Goal: Task Accomplishment & Management: Complete application form

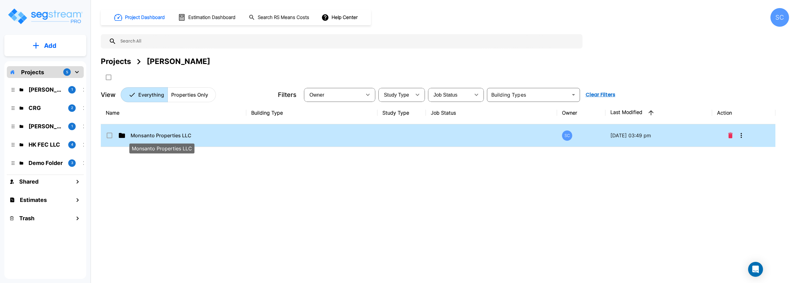
click at [166, 133] on p "Monsanto Properties LLC" at bounding box center [162, 134] width 62 height 7
checkbox input "false"
click at [166, 133] on p "Monsanto Properties LLC" at bounding box center [162, 134] width 62 height 7
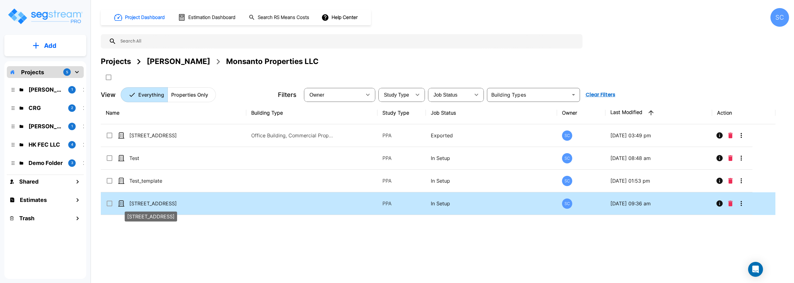
click at [164, 203] on p "[STREET_ADDRESS]" at bounding box center [160, 202] width 62 height 7
checkbox input "true"
click at [164, 203] on p "[STREET_ADDRESS]" at bounding box center [160, 202] width 62 height 7
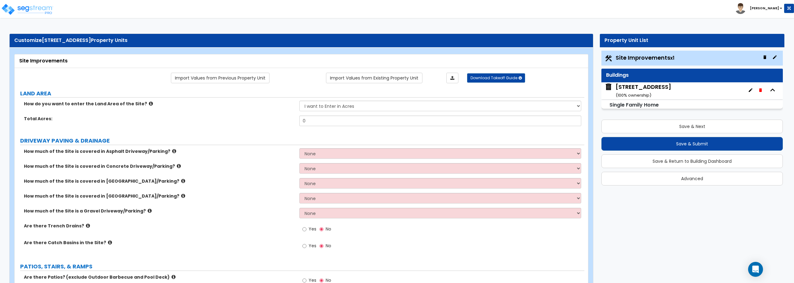
click at [639, 92] on div "11863 State Hwy 13 unit 105 ( 100 % ownership)" at bounding box center [644, 91] width 56 height 16
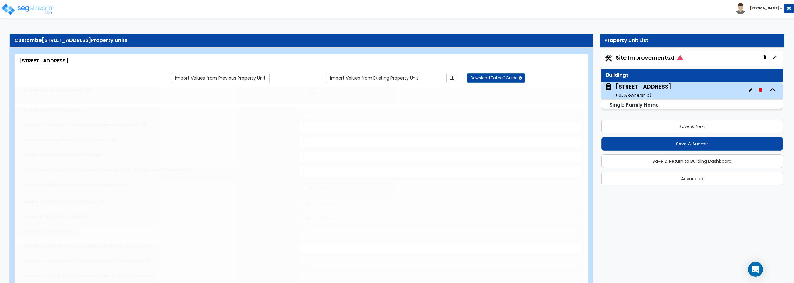
type input "1"
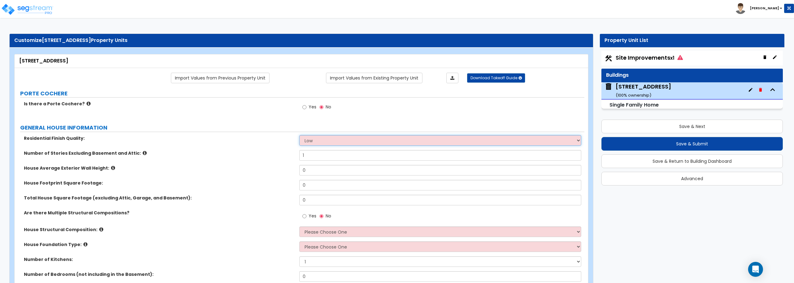
click at [325, 139] on select "Low Average High" at bounding box center [440, 140] width 282 height 11
select select "1"
click at [299, 135] on select "Low Average High" at bounding box center [440, 140] width 282 height 11
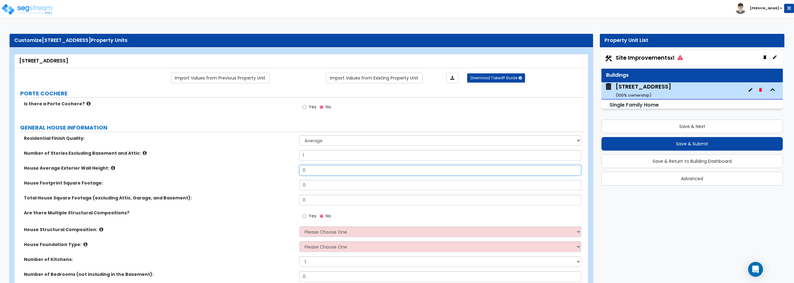
click at [316, 168] on input "0" at bounding box center [440, 170] width 282 height 11
type input "8"
drag, startPoint x: 312, startPoint y: 185, endPoint x: 281, endPoint y: 185, distance: 31.0
click at [281, 185] on div "House Footprint Square Footage: 0" at bounding box center [300, 187] width 570 height 15
type input "712"
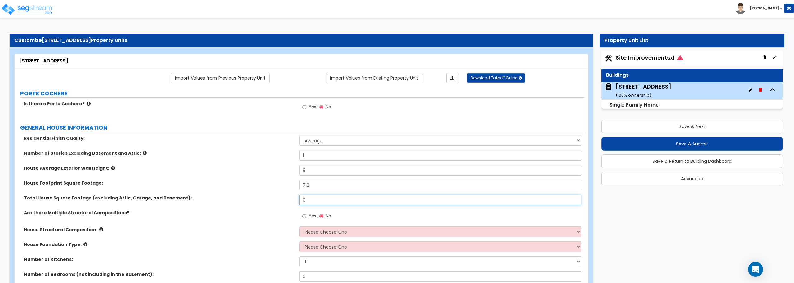
click at [318, 205] on input "0" at bounding box center [440, 199] width 282 height 11
type input "712"
click at [303, 215] on input "Yes" at bounding box center [304, 215] width 4 height 7
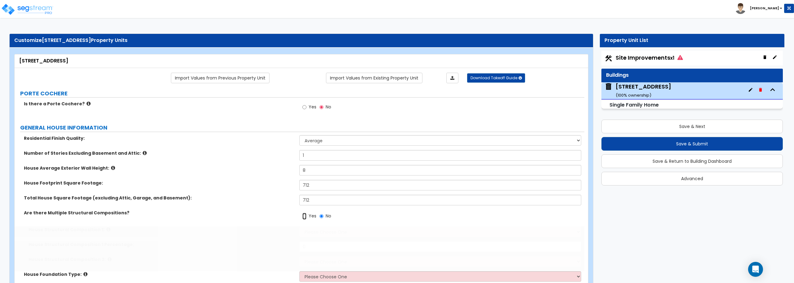
radio input "true"
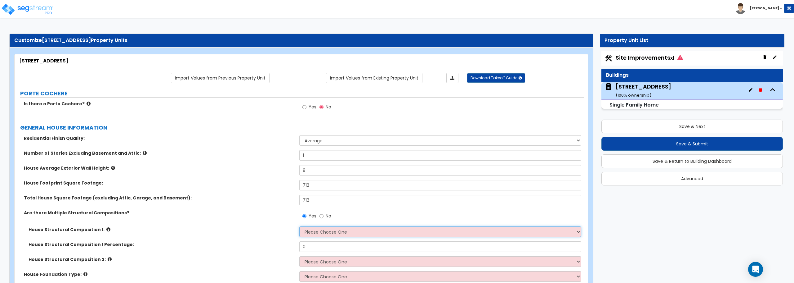
click at [371, 233] on select "Please Choose One Reinforced Concrete Structural Steel Brick Masonry CMU Masonr…" at bounding box center [440, 231] width 282 height 11
select select "3"
click at [299, 226] on select "Please Choose One Reinforced Concrete Structural Steel Brick Masonry CMU Masonr…" at bounding box center [440, 231] width 282 height 11
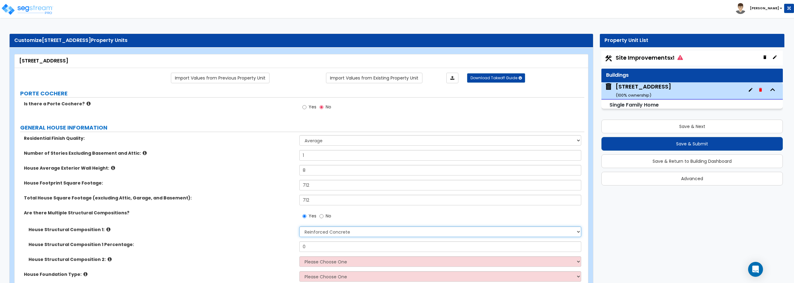
scroll to position [62, 0]
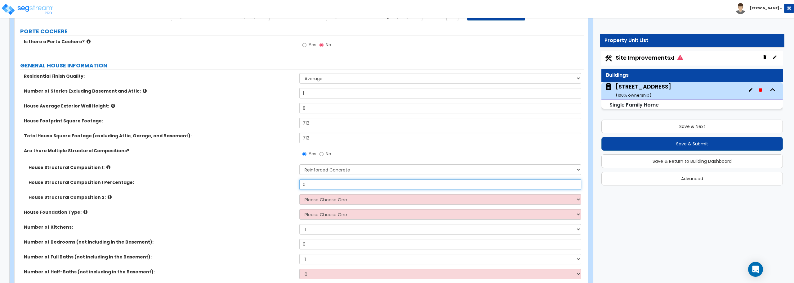
click at [332, 184] on input "0" at bounding box center [440, 184] width 282 height 11
type input "90"
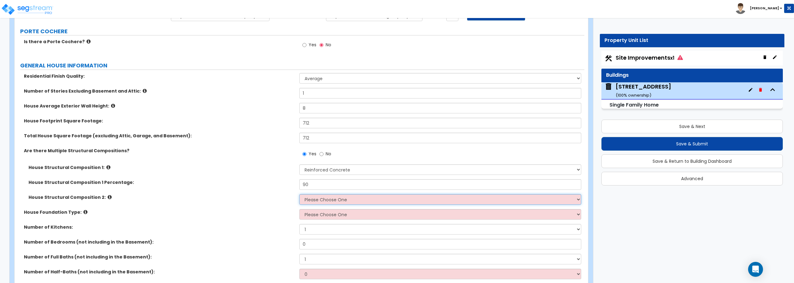
click at [345, 201] on select "Please Choose One Reinforced Concrete Structural Steel Brick Masonry CMU Masonr…" at bounding box center [440, 199] width 282 height 11
select select "7"
click at [299, 194] on select "Please Choose One Reinforced Concrete Structural Steel Brick Masonry CMU Masonr…" at bounding box center [440, 199] width 282 height 11
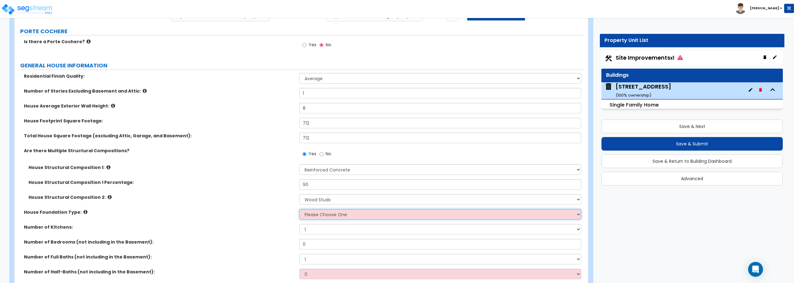
click at [327, 216] on select "Please Choose One Crawl Space Pier-Elevated First floor Slab on Grade" at bounding box center [440, 214] width 282 height 11
click at [266, 198] on label "House Structural Composition 2:" at bounding box center [162, 197] width 266 height 6
click at [358, 212] on select "Please Choose One Crawl Space Pier-Elevated First floor Slab on Grade" at bounding box center [440, 214] width 282 height 11
select select "3"
click at [299, 209] on select "Please Choose One Crawl Space Pier-Elevated First floor Slab on Grade" at bounding box center [440, 214] width 282 height 11
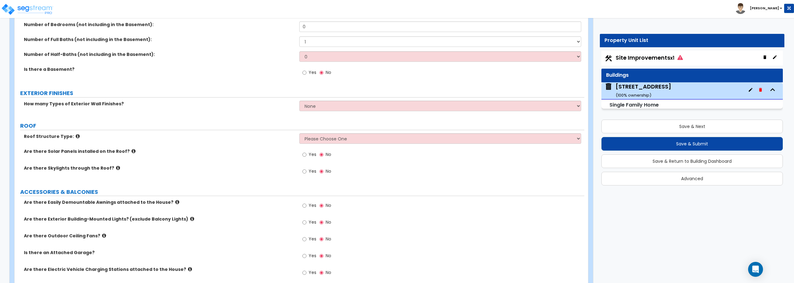
scroll to position [248, 0]
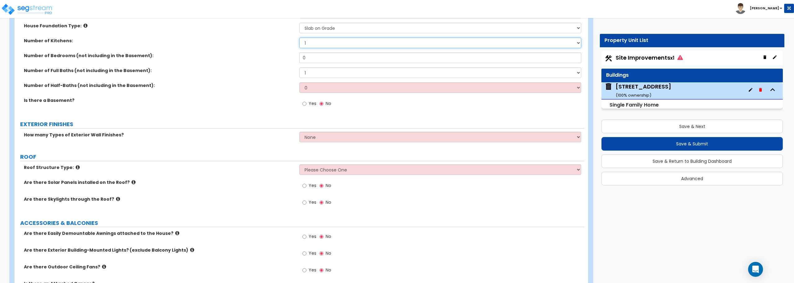
click at [312, 44] on select "1 2 3" at bounding box center [440, 43] width 282 height 11
select select "2"
click at [299, 38] on select "1 2 3" at bounding box center [440, 43] width 282 height 11
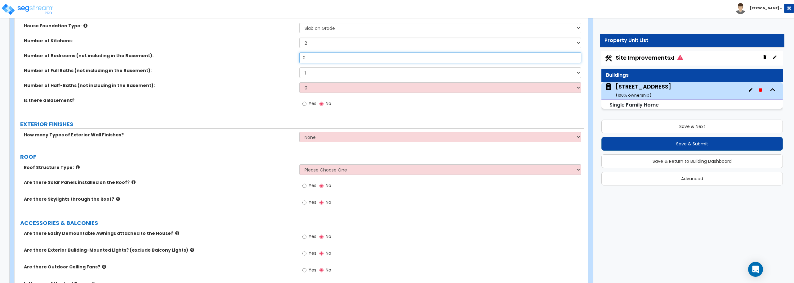
click at [311, 57] on input "0" at bounding box center [440, 57] width 282 height 11
type input "2"
click at [317, 83] on select "0 1 2 3 4 5" at bounding box center [440, 87] width 282 height 11
click at [299, 82] on select "0 1 2 3 4 5" at bounding box center [440, 87] width 282 height 11
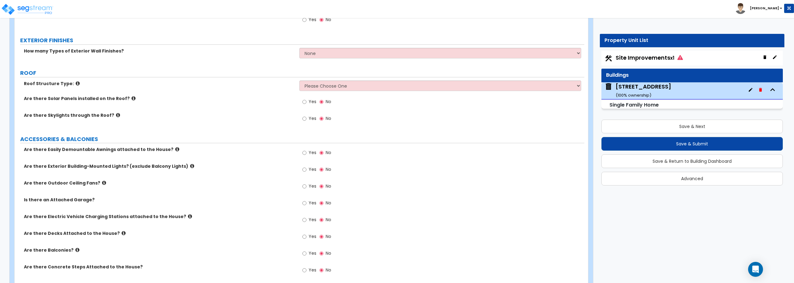
scroll to position [341, 0]
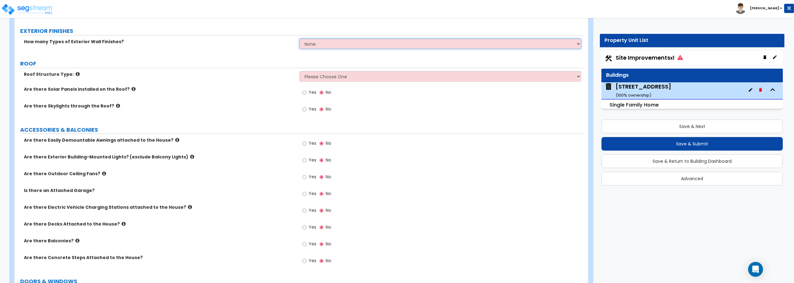
click at [363, 41] on select "None 1 2 3" at bounding box center [440, 43] width 282 height 11
select select "1"
click at [299, 38] on select "None 1 2 3" at bounding box center [440, 43] width 282 height 11
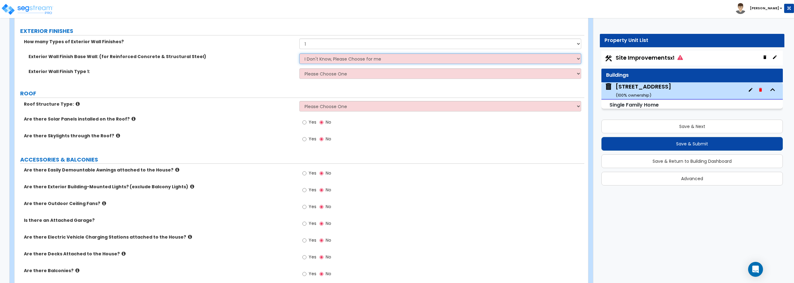
click at [328, 57] on select "I Don't Know, Please Choose for me Concrete Masonry Units (CMU) Cast-in-Place C…" at bounding box center [440, 58] width 282 height 11
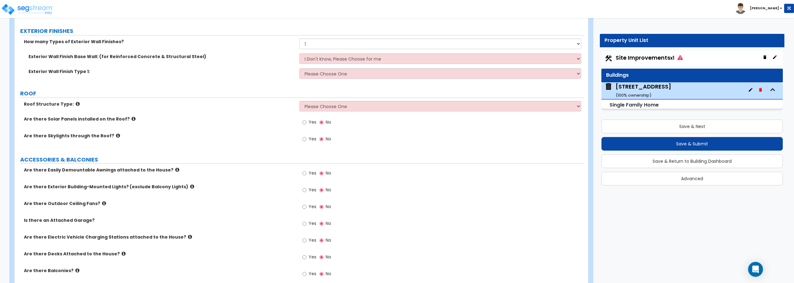
click at [283, 73] on label "Exterior Wall Finish Type 1:" at bounding box center [162, 71] width 266 height 6
click at [319, 72] on select "Please Choose One No Finish/Shared Wall No Wall Brick Finish Stone Finish Wood …" at bounding box center [440, 73] width 282 height 11
click at [269, 79] on div "Exterior Wall Finish Type 1: Please Choose One No Finish/Shared Wall No Wall Br…" at bounding box center [300, 75] width 570 height 15
click at [341, 108] on select "Please Choose One Gable Roof Flat Roof Hybrid Gable & Flat Roof" at bounding box center [440, 106] width 282 height 11
select select "1"
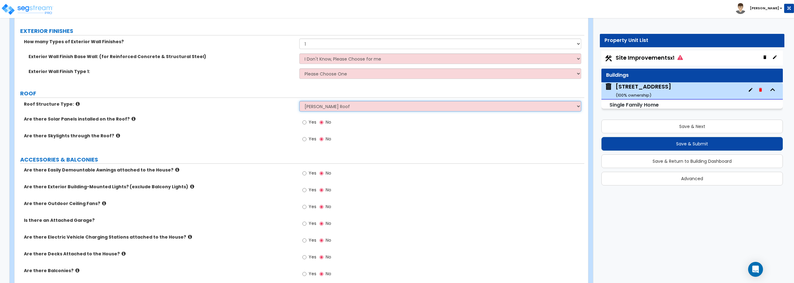
click at [299, 101] on select "Please Choose One Gable Roof Flat Roof Hybrid Gable & Flat Roof" at bounding box center [440, 106] width 282 height 11
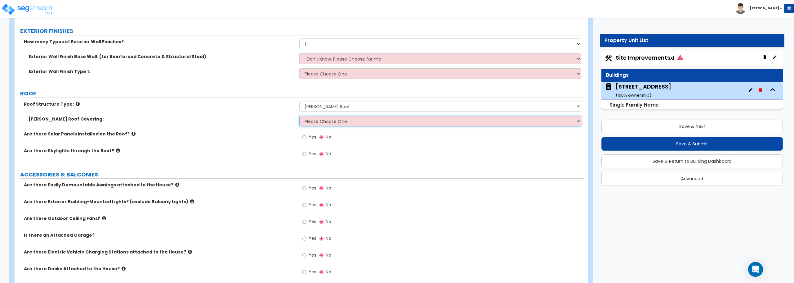
click at [305, 123] on select "Please Choose One Asphalt Shingle Clay Tile Wood Shingle Metal Shingle Standing…" at bounding box center [440, 121] width 282 height 11
click at [254, 147] on label "Are there Skylights through the Roof?" at bounding box center [159, 150] width 271 height 6
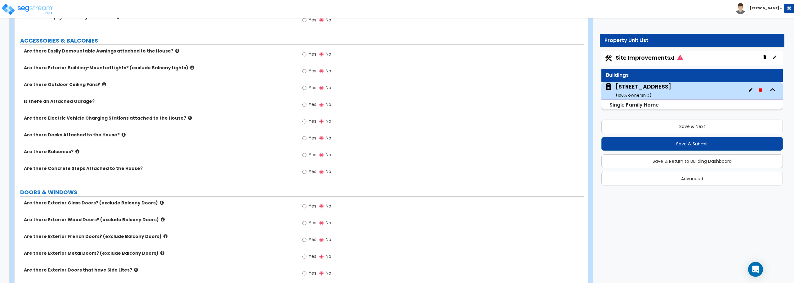
scroll to position [465, 0]
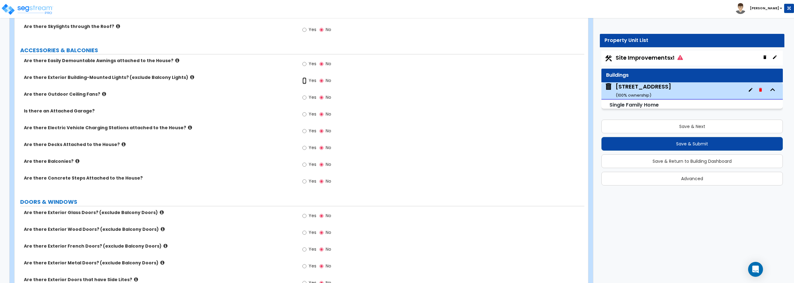
click at [304, 79] on input "Yes" at bounding box center [304, 80] width 4 height 7
radio input "true"
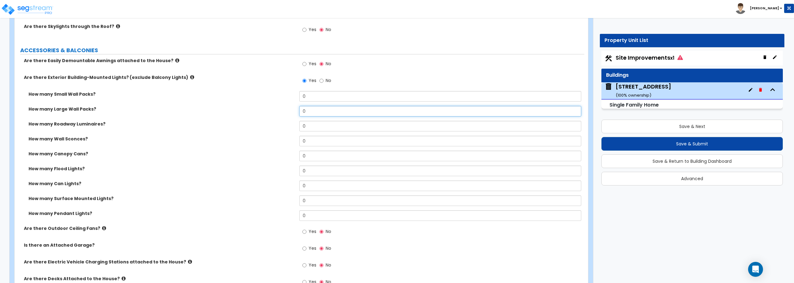
click at [306, 110] on input "0" at bounding box center [440, 111] width 282 height 11
type input "1"
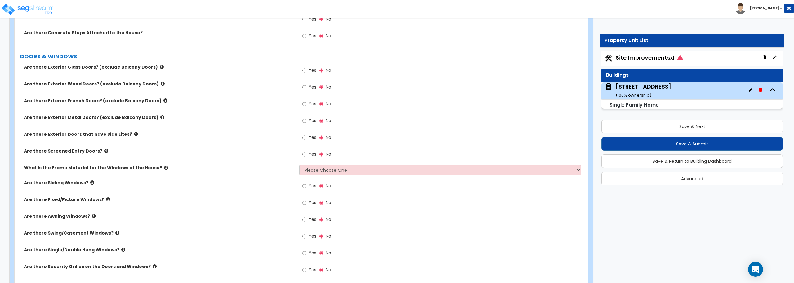
scroll to position [775, 0]
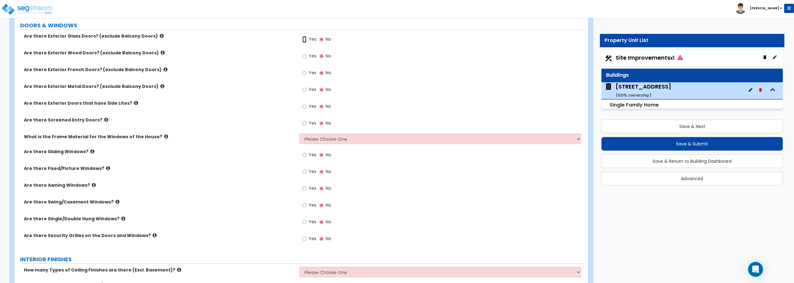
click at [306, 39] on input "Yes" at bounding box center [304, 39] width 4 height 7
radio input "true"
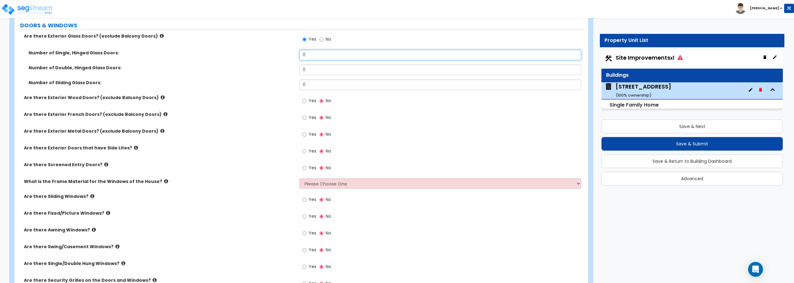
drag, startPoint x: 323, startPoint y: 55, endPoint x: 284, endPoint y: 58, distance: 38.9
click at [284, 58] on div "Number of Single, Hinged Glass Doors: 0" at bounding box center [300, 57] width 570 height 15
type input "2"
drag, startPoint x: 318, startPoint y: 85, endPoint x: 298, endPoint y: 85, distance: 20.2
click at [298, 85] on div "Number of Sliding Glass Doors: 0" at bounding box center [300, 86] width 570 height 15
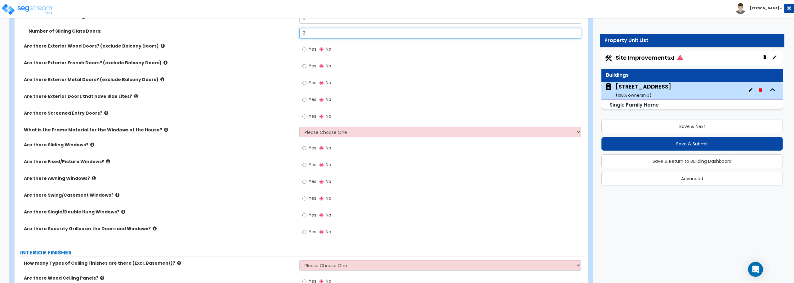
scroll to position [837, 0]
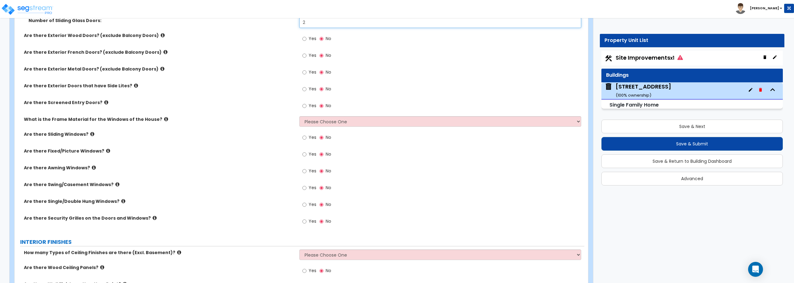
type input "2"
click at [305, 106] on input "Yes" at bounding box center [304, 105] width 4 height 7
radio input "true"
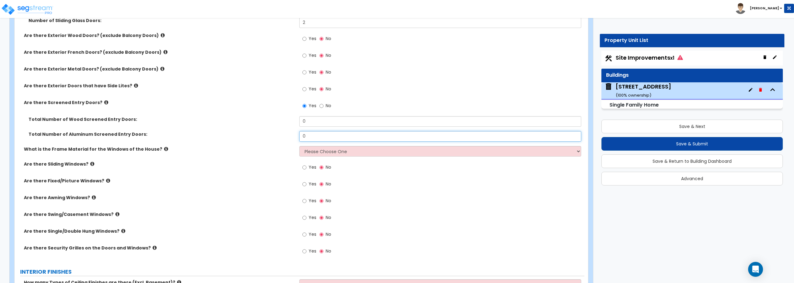
click at [313, 140] on input "0" at bounding box center [440, 136] width 282 height 11
type input "2"
click at [343, 152] on select "Please Choose One Vinyl Aluminum Wood" at bounding box center [440, 151] width 282 height 11
select select "2"
click at [299, 146] on select "Please Choose One Vinyl Aluminum Wood" at bounding box center [440, 151] width 282 height 11
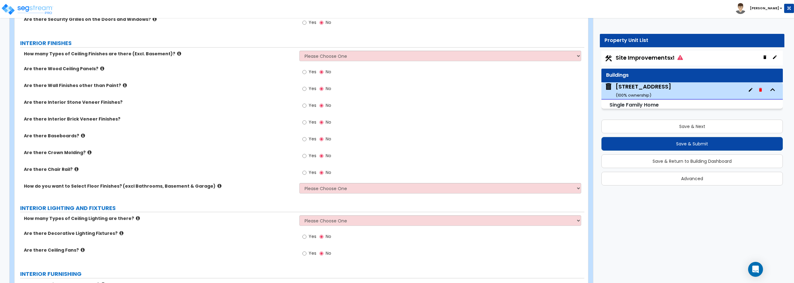
scroll to position [1054, 0]
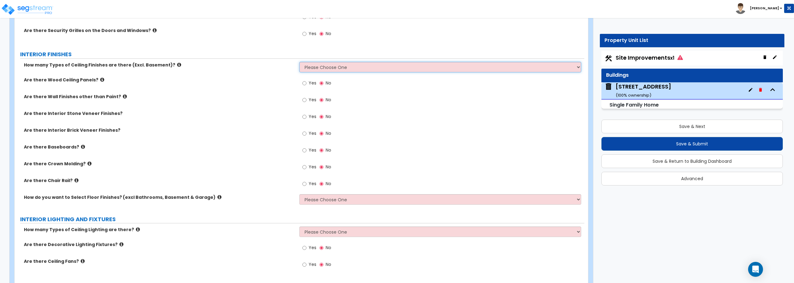
click at [361, 65] on select "Please Choose One 1 2 3" at bounding box center [440, 67] width 282 height 11
select select "1"
click at [299, 62] on select "Please Choose One 1 2 3" at bounding box center [440, 67] width 282 height 11
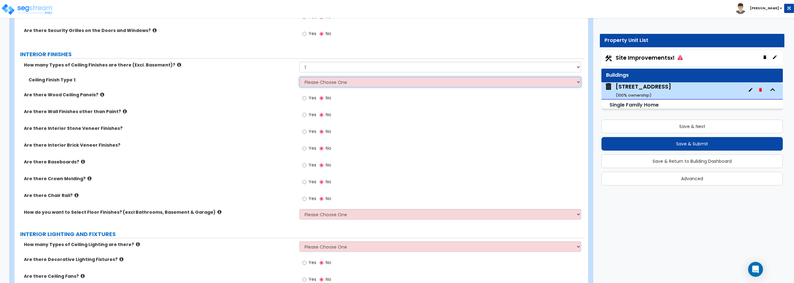
click at [322, 82] on select "Please Choose One Drop Ceiling Drywall Ceiling Open Ceiling" at bounding box center [440, 82] width 282 height 11
click at [238, 146] on label "Are there Interior Brick Veneer Finishes?" at bounding box center [159, 145] width 271 height 6
click at [305, 166] on input "Yes" at bounding box center [304, 165] width 4 height 7
radio input "true"
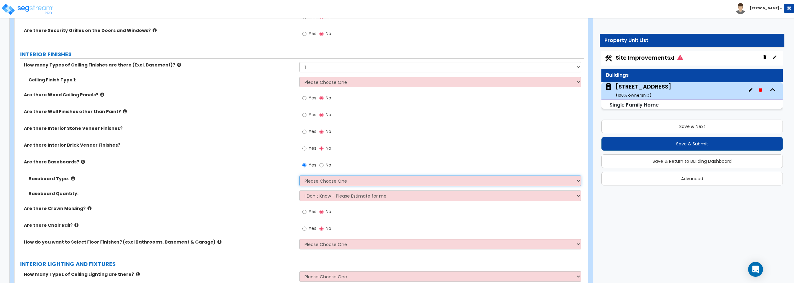
click at [356, 179] on select "Please Choose One Wood Vinyl Carpet Tile" at bounding box center [440, 180] width 282 height 11
select select "1"
click at [299, 175] on select "Please Choose One Wood Vinyl Carpet Tile" at bounding box center [440, 180] width 282 height 11
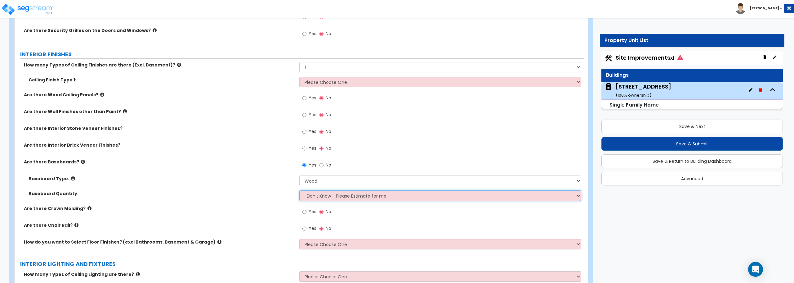
click at [337, 198] on select "I Don’t Know - Please Estimate for me I want to Enter the Linear Footage" at bounding box center [440, 195] width 282 height 11
select select "1"
click at [299, 190] on select "I Don’t Know - Please Estimate for me I want to Enter the Linear Footage" at bounding box center [440, 195] width 282 height 11
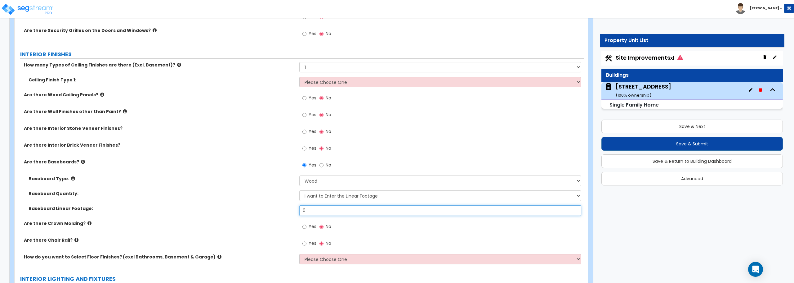
click at [329, 211] on input "0" at bounding box center [440, 210] width 282 height 11
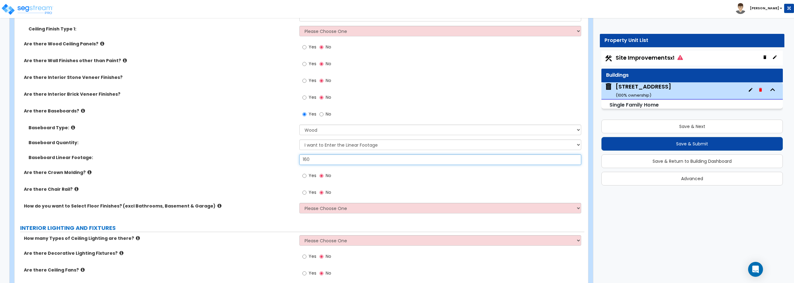
scroll to position [1116, 0]
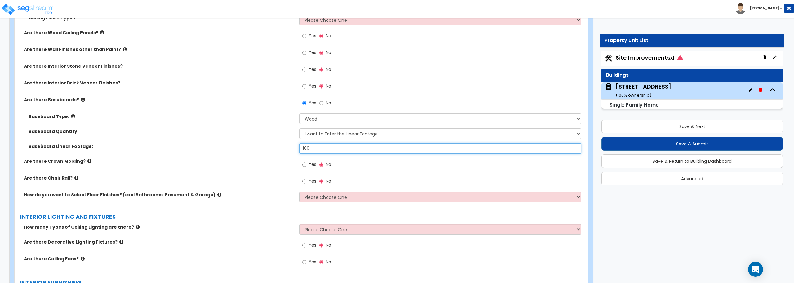
type input "160"
click at [361, 227] on select "Please Choose One 1 2 3" at bounding box center [440, 229] width 282 height 11
click at [361, 195] on select "Please Choose One I want to Select Floor Finishes for the Areas of the House I …" at bounding box center [440, 196] width 282 height 11
select select "1"
click at [299, 191] on select "Please Choose One I want to Select Floor Finishes for the Areas of the House I …" at bounding box center [440, 196] width 282 height 11
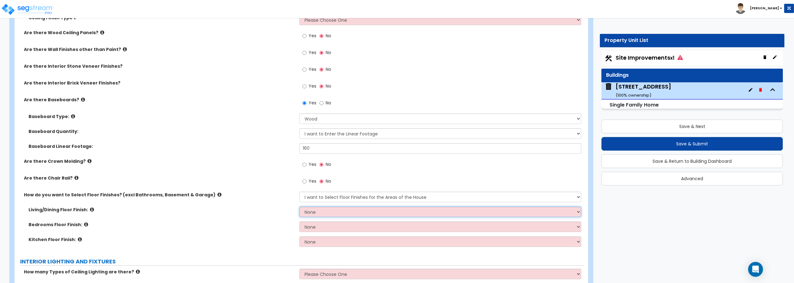
click at [333, 213] on select "None Tile Flooring Hardwood Flooring Resilient Laminate Flooring VCT Flooring S…" at bounding box center [440, 211] width 282 height 11
select select "7"
click at [299, 206] on select "None Tile Flooring Hardwood Flooring Resilient Laminate Flooring VCT Flooring S…" at bounding box center [440, 211] width 282 height 11
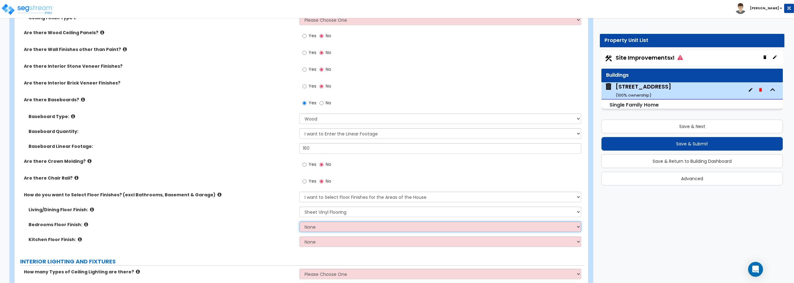
click at [330, 228] on select "None Tile Flooring Hardwood Flooring Resilient Laminate Flooring VCT Flooring S…" at bounding box center [440, 226] width 282 height 11
select select "7"
click at [299, 221] on select "None Tile Flooring Hardwood Flooring Resilient Laminate Flooring VCT Flooring S…" at bounding box center [440, 226] width 282 height 11
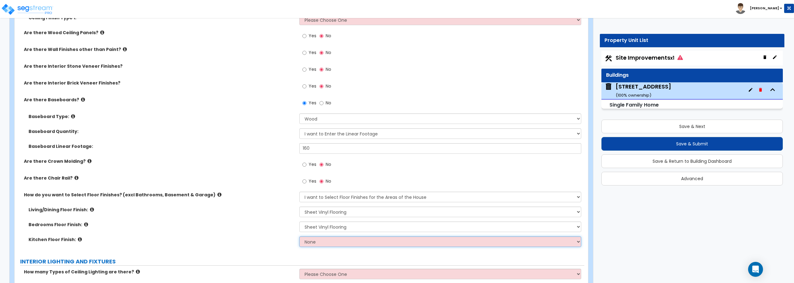
click at [333, 243] on select "None Tile Flooring Hardwood Flooring Resilient Laminate Flooring VCT Flooring S…" at bounding box center [440, 241] width 282 height 11
select select "7"
click at [299, 236] on select "None Tile Flooring Hardwood Flooring Resilient Laminate Flooring VCT Flooring S…" at bounding box center [440, 241] width 282 height 11
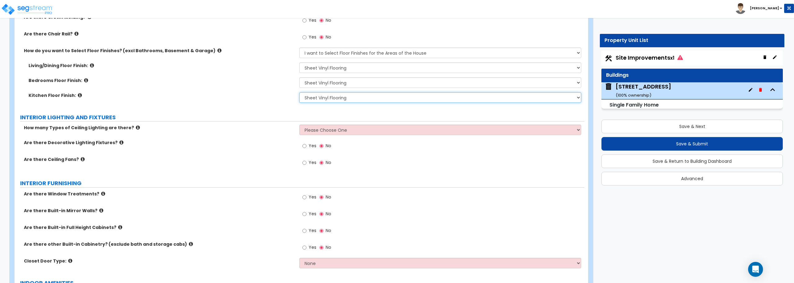
scroll to position [1271, 0]
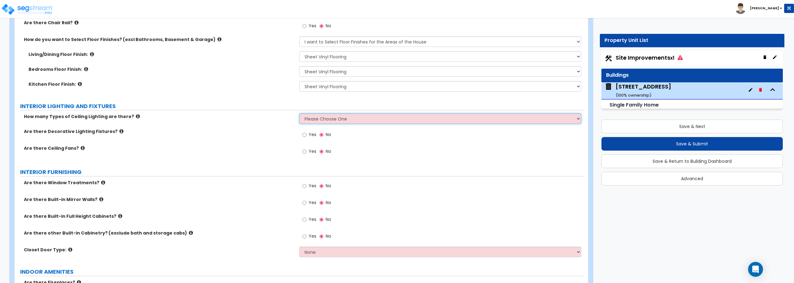
click at [308, 116] on select "Please Choose One 1 2 3" at bounding box center [440, 118] width 282 height 11
select select "1"
click at [299, 113] on select "Please Choose One 1 2 3" at bounding box center [440, 118] width 282 height 11
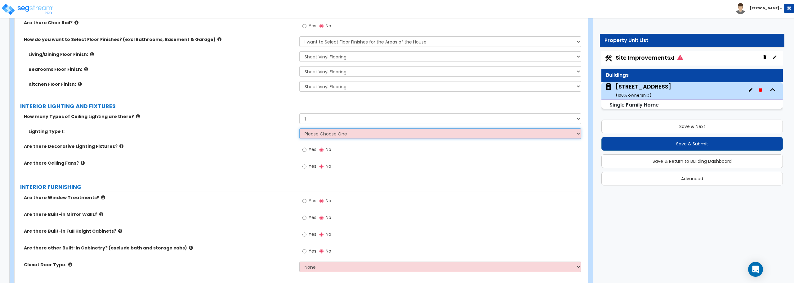
click at [323, 130] on select "Please Choose One LED Surface-Mounted LED Recessed Fluorescent Surface-Mounted …" at bounding box center [440, 133] width 282 height 11
click at [243, 150] on div "Are there Decorative Lighting Fixtures? Yes No" at bounding box center [300, 151] width 570 height 17
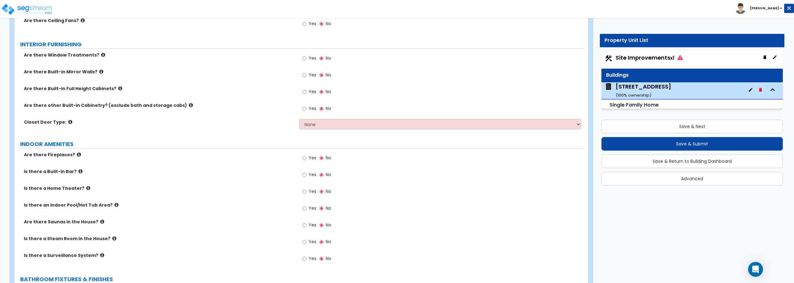
scroll to position [1427, 0]
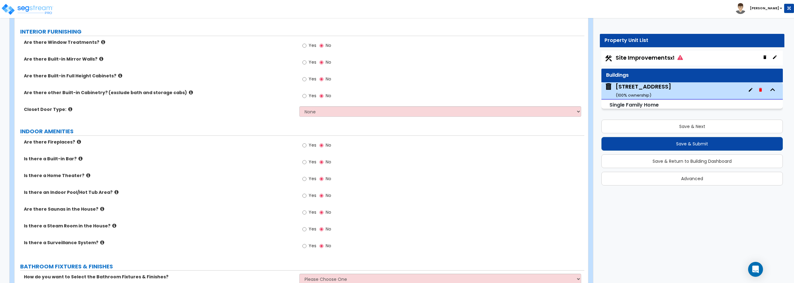
click at [307, 45] on label "Yes" at bounding box center [309, 46] width 14 height 11
click at [306, 45] on input "Yes" at bounding box center [304, 45] width 4 height 7
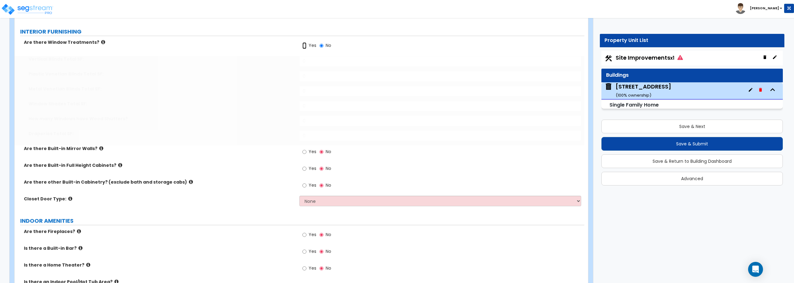
radio input "true"
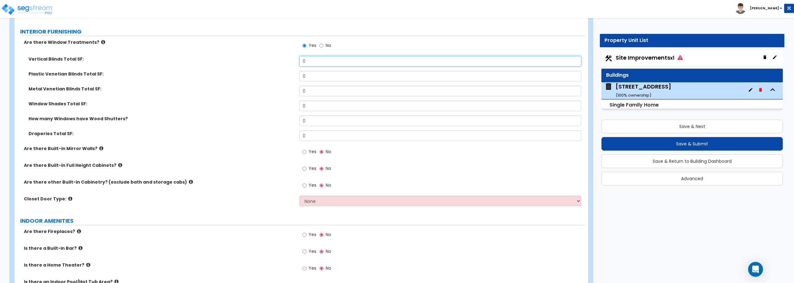
click at [332, 63] on input "0" at bounding box center [440, 61] width 282 height 11
type input "72"
click at [307, 137] on input "0" at bounding box center [440, 135] width 282 height 11
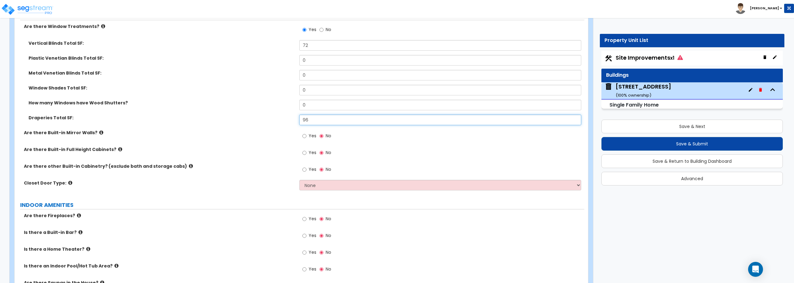
scroll to position [1458, 0]
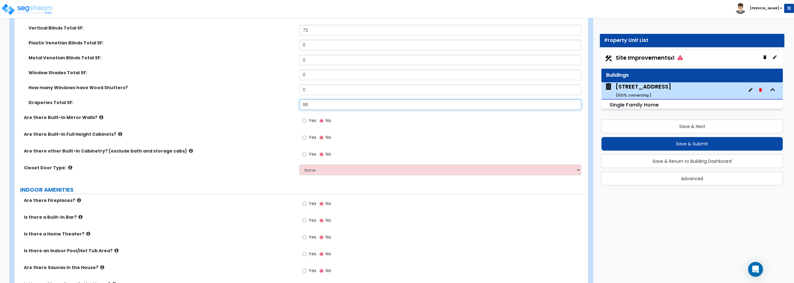
type input "96"
click at [318, 167] on select "None Bi-fold Louvered Doors Bi-fold Panel Doors Sliding Doors Hinged Wood Door" at bounding box center [440, 169] width 282 height 11
select select "3"
click at [299, 164] on select "None Bi-fold Louvered Doors Bi-fold Panel Doors Sliding Doors Hinged Wood Door" at bounding box center [440, 169] width 282 height 11
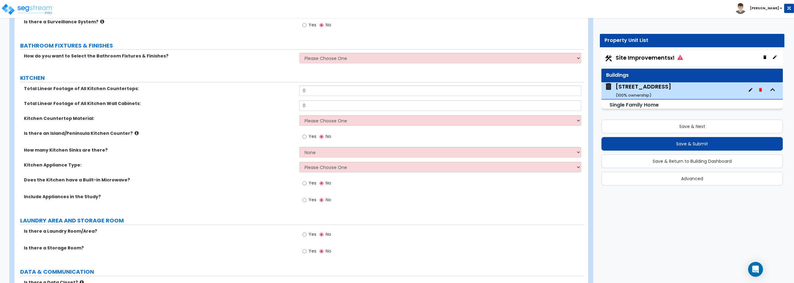
scroll to position [1737, 0]
click at [349, 52] on select "Please Choose One I want to Select Fixtures and Finishes only for one Bath and …" at bounding box center [440, 57] width 282 height 11
select select "1"
click at [299, 52] on select "Please Choose One I want to Select Fixtures and Finishes only for one Bath and …" at bounding box center [440, 57] width 282 height 11
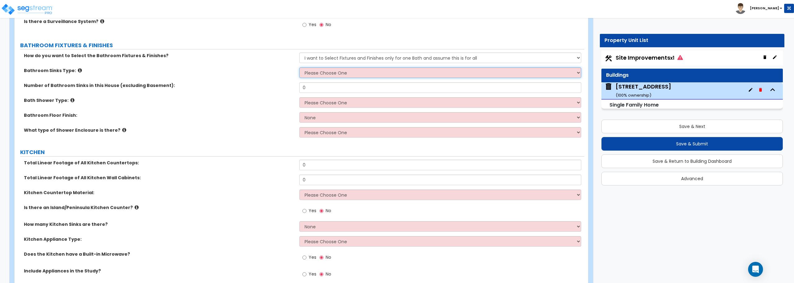
click at [353, 71] on select "Please Choose One Wall-mounted Pedestal-mounted Vanity-mounted" at bounding box center [440, 72] width 282 height 11
select select "3"
click at [299, 67] on select "Please Choose One Wall-mounted Pedestal-mounted Vanity-mounted" at bounding box center [440, 72] width 282 height 11
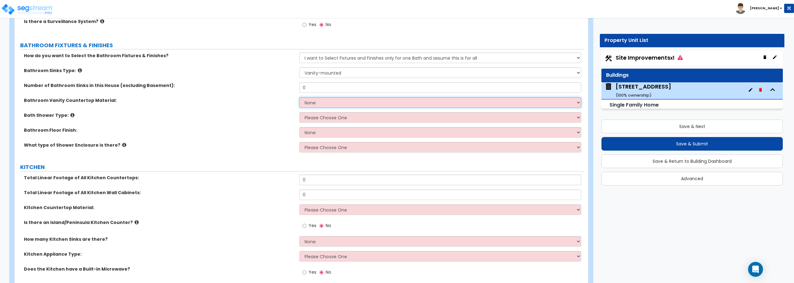
click at [345, 102] on select "None Plastic Laminate Solid Surface Stone Quartz Marble Tile Wood Stainless Ste…" at bounding box center [440, 102] width 282 height 11
click at [265, 124] on div "Bath Shower Type: Please Choose One Standalone Shower Bathtub - Shower Combinat…" at bounding box center [300, 119] width 570 height 15
click at [327, 117] on select "Please Choose One Standalone Shower Bathtub - Shower Combination" at bounding box center [440, 117] width 282 height 11
select select "1"
click at [299, 112] on select "Please Choose One Standalone Shower Bathtub - Shower Combination" at bounding box center [440, 117] width 282 height 11
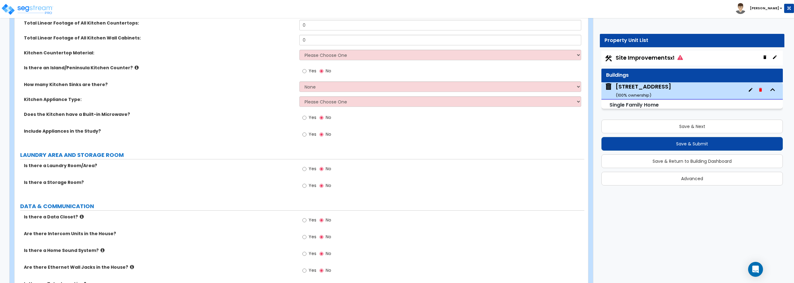
scroll to position [1892, 0]
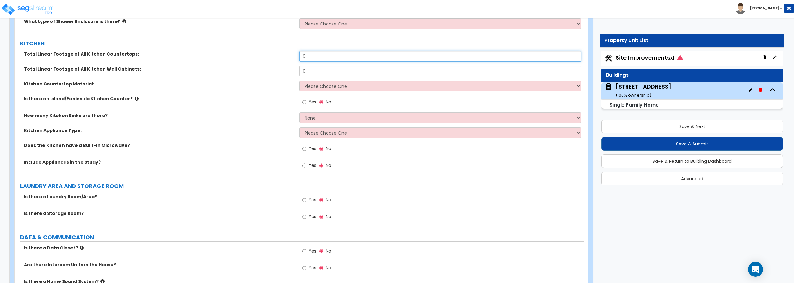
click at [314, 55] on input "0" at bounding box center [440, 56] width 282 height 11
type input "24"
click at [318, 69] on input "0" at bounding box center [440, 71] width 282 height 11
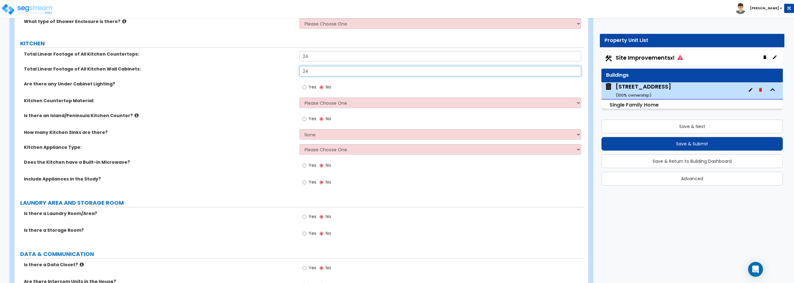
type input "24"
click at [318, 103] on select "Please Choose One Plastic Laminate Solid Surface Stone Quartz Marble Tile Wood …" at bounding box center [440, 102] width 282 height 11
select select "4"
click at [299, 97] on select "Please Choose One Plastic Laminate Solid Surface Stone Quartz Marble Tile Wood …" at bounding box center [440, 102] width 282 height 11
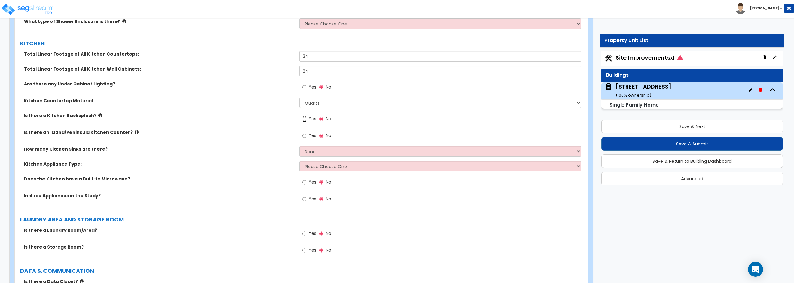
click at [305, 120] on input "Yes" at bounding box center [304, 118] width 4 height 7
radio input "true"
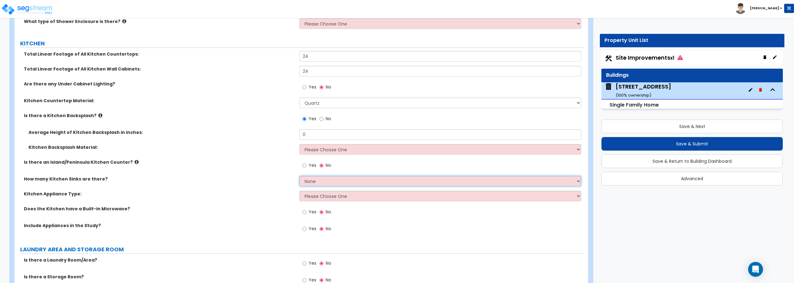
click at [316, 180] on select "None 1 2 3" at bounding box center [440, 181] width 282 height 11
select select "1"
click at [299, 176] on select "None 1 2 3" at bounding box center [440, 181] width 282 height 11
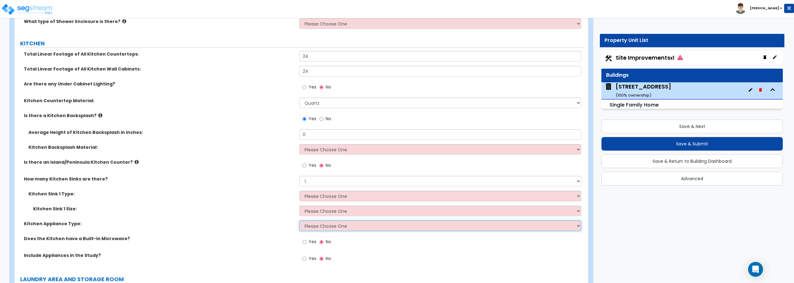
click at [326, 223] on select "Please Choose One Gas Electric" at bounding box center [440, 225] width 282 height 11
select select "2"
click at [299, 220] on select "Please Choose One Gas Electric" at bounding box center [440, 225] width 282 height 11
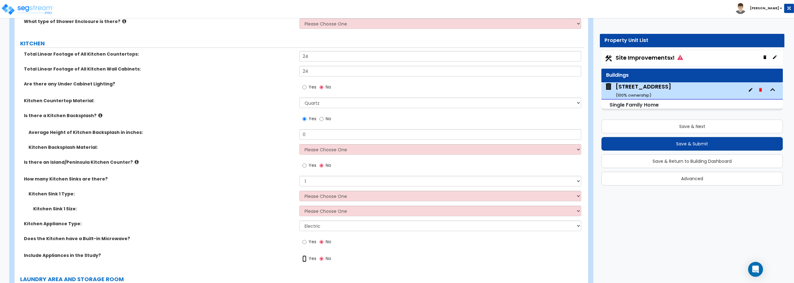
click at [305, 259] on input "Yes" at bounding box center [304, 258] width 4 height 7
radio input "true"
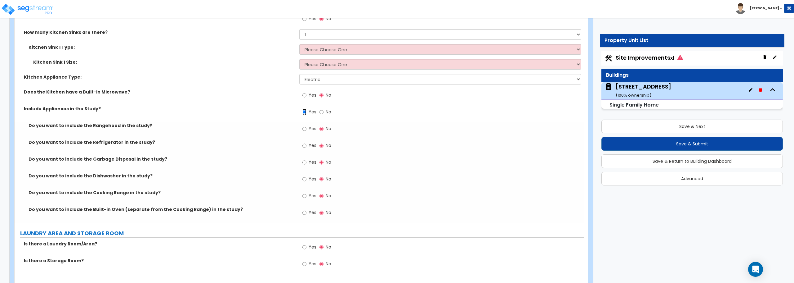
scroll to position [2047, 0]
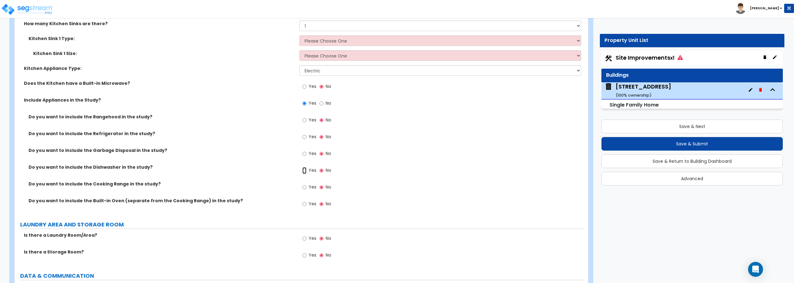
click at [306, 170] on input "Yes" at bounding box center [304, 170] width 4 height 7
radio input "true"
click at [305, 152] on input "Yes" at bounding box center [304, 153] width 4 height 7
radio input "true"
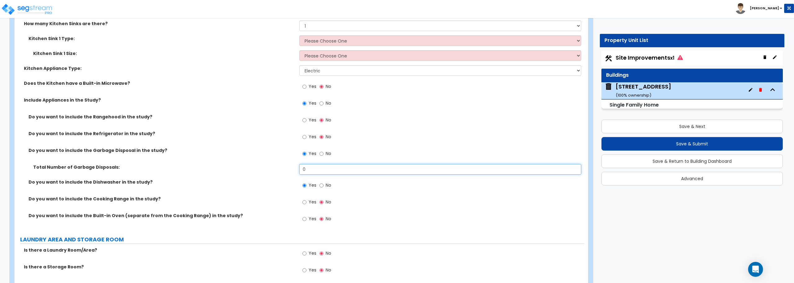
drag, startPoint x: 317, startPoint y: 168, endPoint x: 286, endPoint y: 167, distance: 31.0
click at [286, 167] on div "Total Number of Garbage Disposals: 0" at bounding box center [300, 171] width 570 height 15
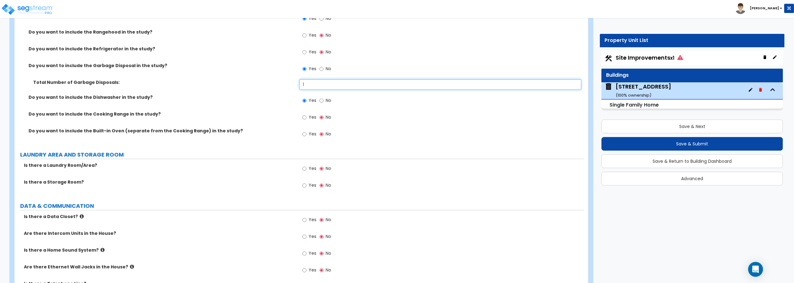
scroll to position [2140, 0]
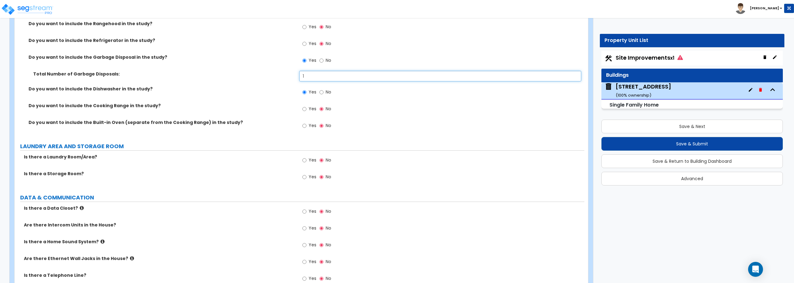
type input "1"
click at [304, 160] on input "Yes" at bounding box center [304, 160] width 4 height 7
radio input "true"
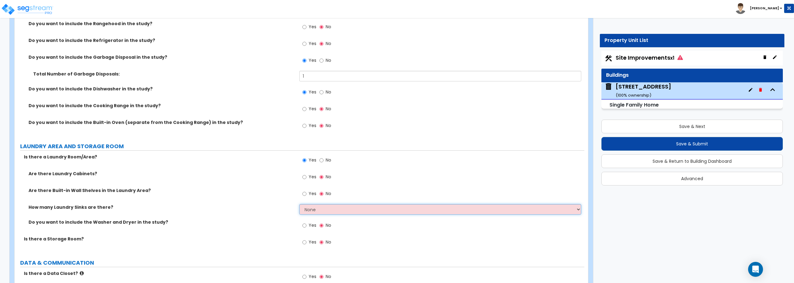
click at [325, 211] on select "None 1 2 3" at bounding box center [440, 209] width 282 height 11
click at [327, 210] on select "None 1 2 3" at bounding box center [440, 209] width 282 height 11
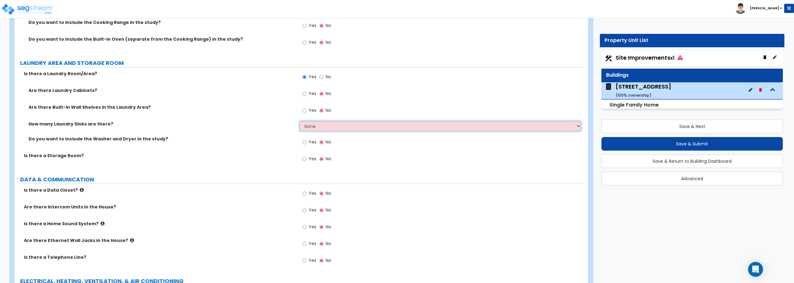
scroll to position [2233, 0]
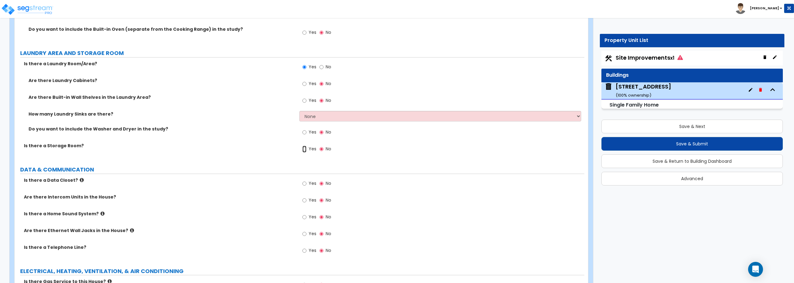
click at [303, 147] on input "Yes" at bounding box center [304, 148] width 4 height 7
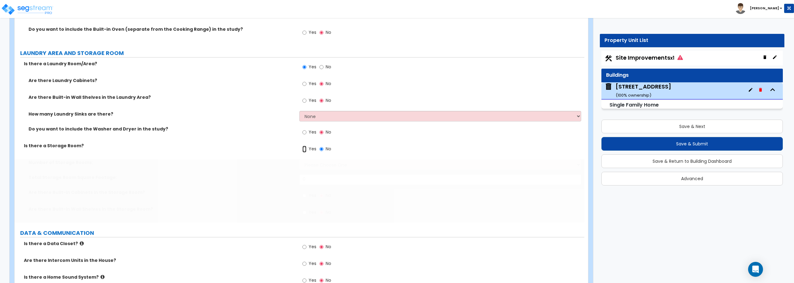
radio input "true"
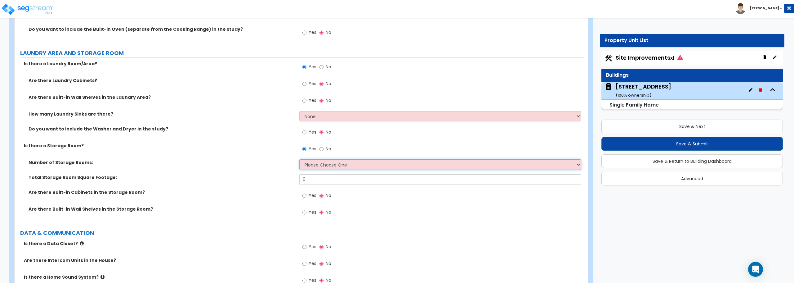
click at [322, 165] on select "Please Choose One 1 2 3" at bounding box center [440, 164] width 282 height 11
select select "1"
click at [299, 159] on select "Please Choose One 1 2 3" at bounding box center [440, 164] width 282 height 11
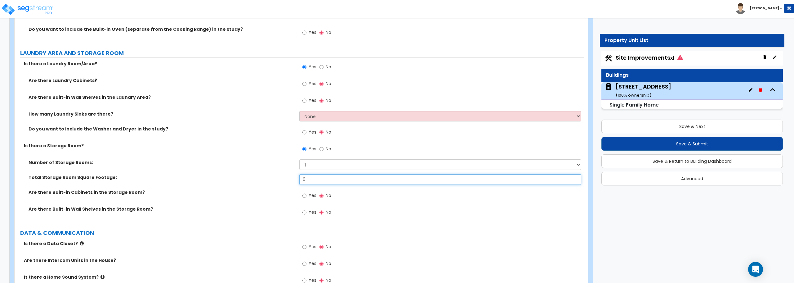
click at [320, 176] on input "0" at bounding box center [440, 179] width 282 height 11
type input "8"
click at [306, 212] on input "Yes" at bounding box center [304, 212] width 4 height 7
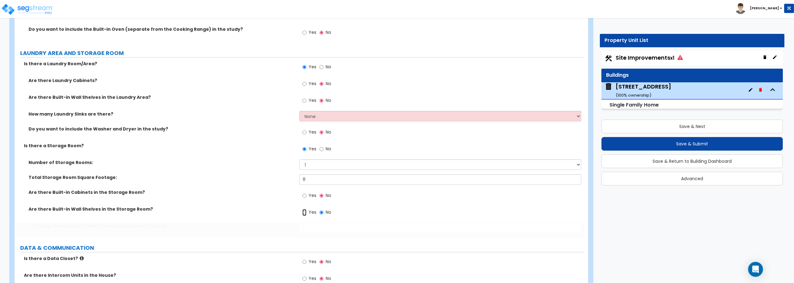
radio input "true"
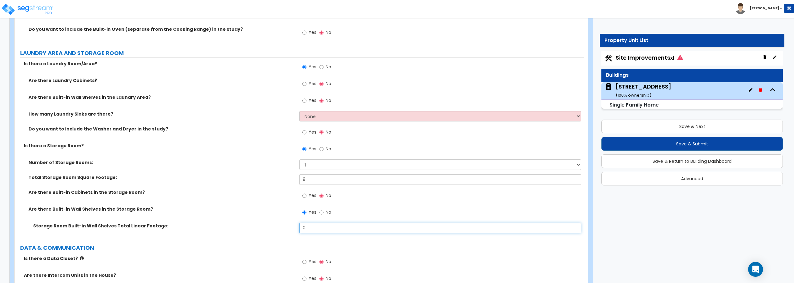
drag, startPoint x: 309, startPoint y: 226, endPoint x: 296, endPoint y: 228, distance: 12.2
click at [296, 228] on div "Storage Room Built-in Wall Shelves Total Linear Footage: 0" at bounding box center [300, 229] width 570 height 15
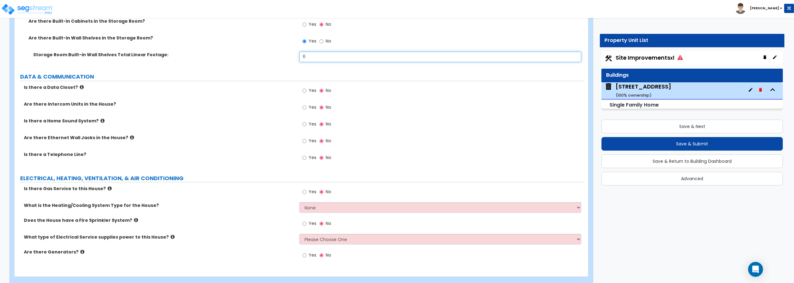
scroll to position [2415, 0]
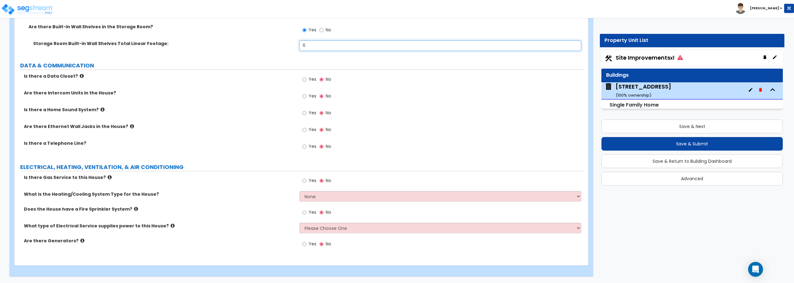
type input "6"
click at [327, 196] on select "None Heat Only Centralized Heating & Cooling Thru Wall Air Conditioners Mini Sp…" at bounding box center [440, 196] width 282 height 11
select select "2"
click at [299, 191] on select "None Heat Only Centralized Heating & Cooling Thru Wall Air Conditioners Mini Sp…" at bounding box center [440, 196] width 282 height 11
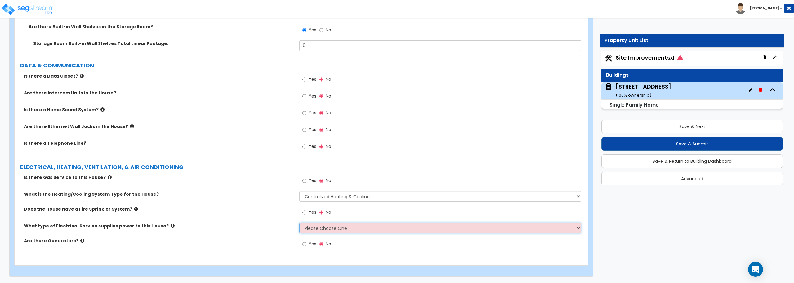
click at [348, 228] on select "Please Choose One Overhead Underground" at bounding box center [440, 227] width 282 height 11
select select "2"
click at [299, 222] on select "Please Choose One Overhead Underground" at bounding box center [440, 227] width 282 height 11
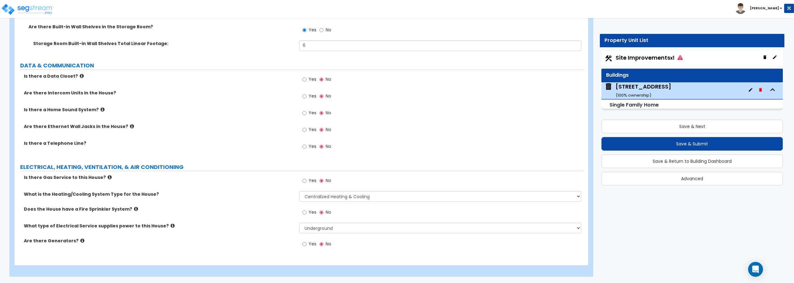
click at [647, 58] on span "Site Improvements x1" at bounding box center [649, 58] width 67 height 8
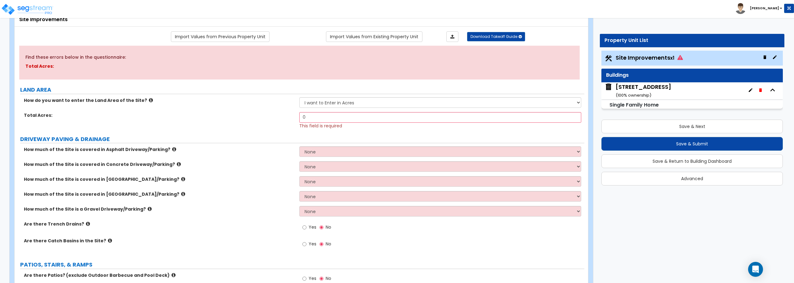
scroll to position [0, 0]
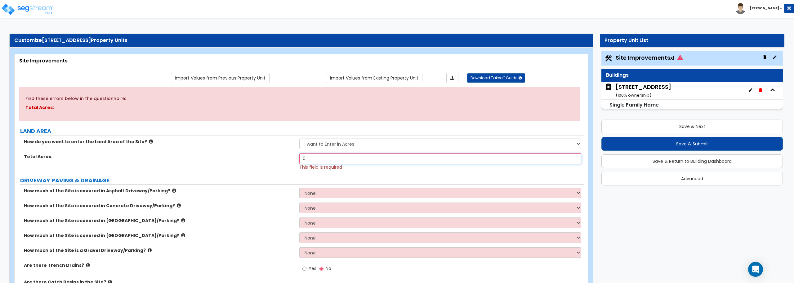
click at [337, 156] on input "0" at bounding box center [440, 158] width 282 height 11
click at [348, 144] on select "I want to Enter in Acres I want to Enter in Square Feet" at bounding box center [440, 143] width 282 height 11
select select "2"
click at [299, 138] on select "I want to Enter in Acres I want to Enter in Square Feet" at bounding box center [440, 143] width 282 height 11
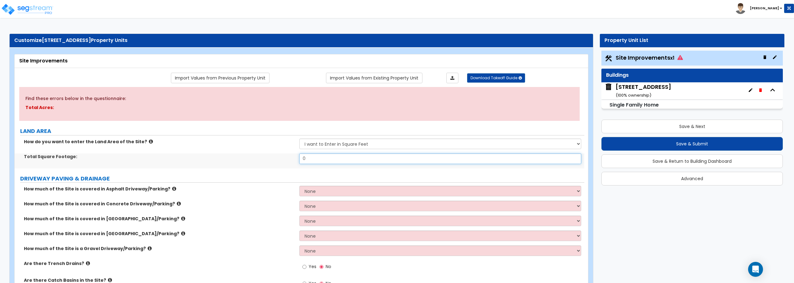
click at [333, 161] on input "0" at bounding box center [440, 158] width 282 height 11
type input "00"
type input "0"
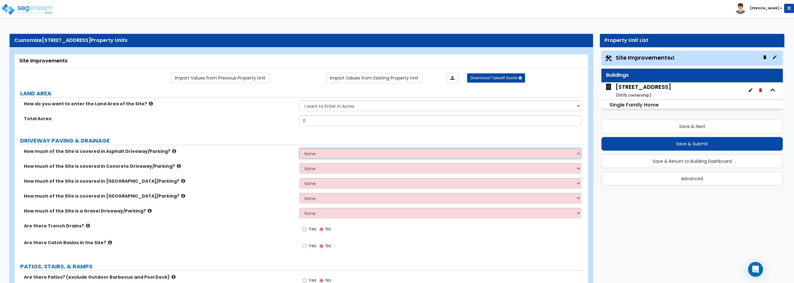
click at [392, 155] on select "None I want to Enter an Approximate Percentage I want to Enter the Square Foota…" at bounding box center [440, 153] width 282 height 11
select select "2"
click at [299, 148] on select "None I want to Enter an Approximate Percentage I want to Enter the Square Foota…" at bounding box center [440, 153] width 282 height 11
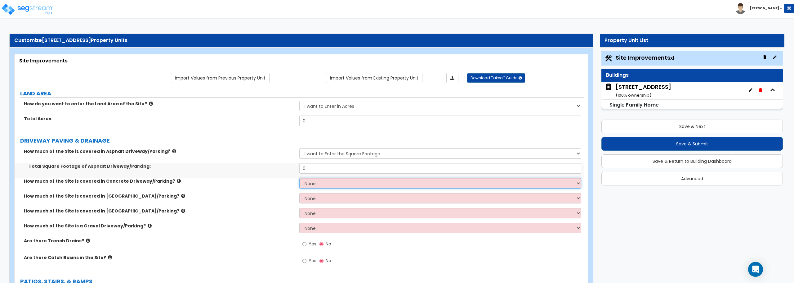
click at [348, 185] on select "None I want to Enter an Approximate Percentage I want to Enter the Square Foota…" at bounding box center [440, 183] width 282 height 11
select select "2"
click at [299, 178] on select "None I want to Enter an Approximate Percentage I want to Enter the Square Foota…" at bounding box center [440, 183] width 282 height 11
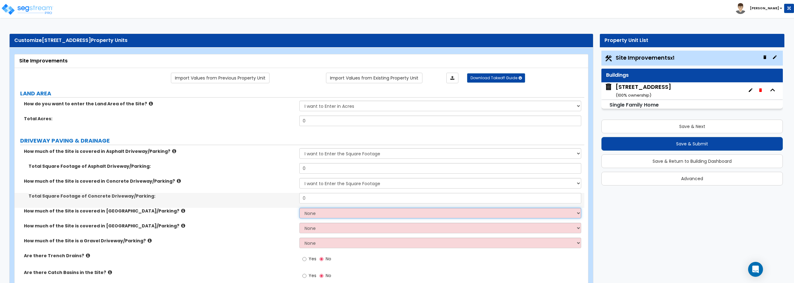
drag, startPoint x: 341, startPoint y: 214, endPoint x: 338, endPoint y: 217, distance: 4.0
click at [340, 215] on select "None I want to Enter an Approximate Percentage I want to Enter the Square Foota…" at bounding box center [440, 212] width 282 height 11
select select "2"
click at [299, 207] on select "None I want to Enter an Approximate Percentage I want to Enter the Square Foota…" at bounding box center [440, 212] width 282 height 11
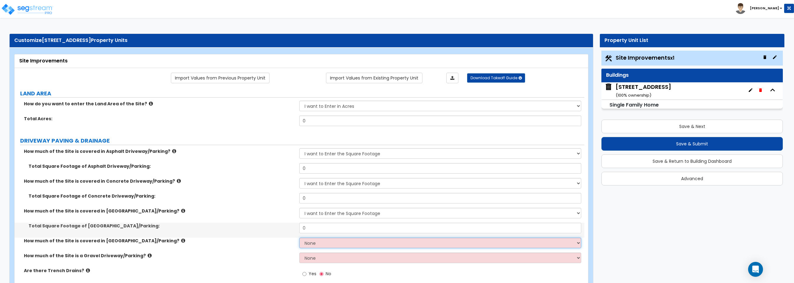
click at [330, 242] on select "None I want to Enter an Approximate Percentage I want to Enter the Square Foota…" at bounding box center [440, 242] width 282 height 11
select select "2"
click at [299, 237] on select "None I want to Enter an Approximate Percentage I want to Enter the Square Foota…" at bounding box center [440, 242] width 282 height 11
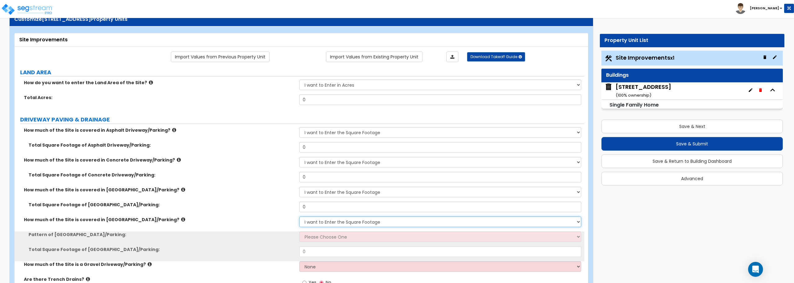
scroll to position [93, 0]
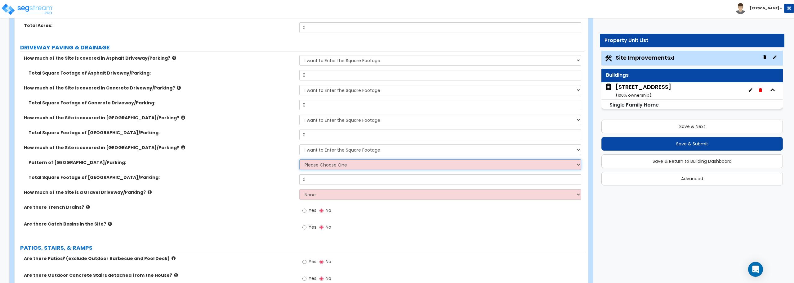
click at [332, 167] on select "Please Choose One Irregular Rectangular" at bounding box center [440, 164] width 282 height 11
click at [264, 179] on label "Total Square Footage of Stone Driveway/Parking:" at bounding box center [162, 177] width 266 height 6
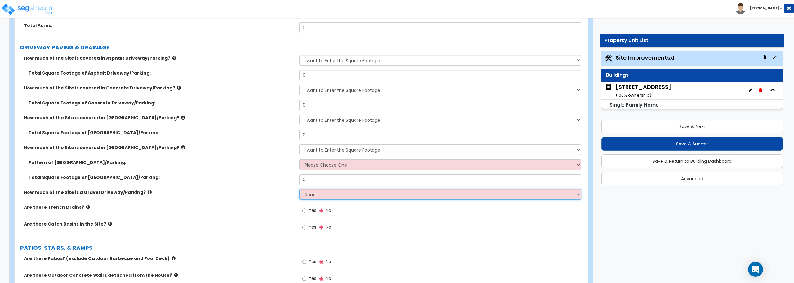
click at [335, 193] on select "None I want to Enter an Approximate Percentage I want to Enter the Square Foota…" at bounding box center [440, 194] width 282 height 11
select select "2"
click at [299, 189] on select "None I want to Enter an Approximate Percentage I want to Enter the Square Foota…" at bounding box center [440, 194] width 282 height 11
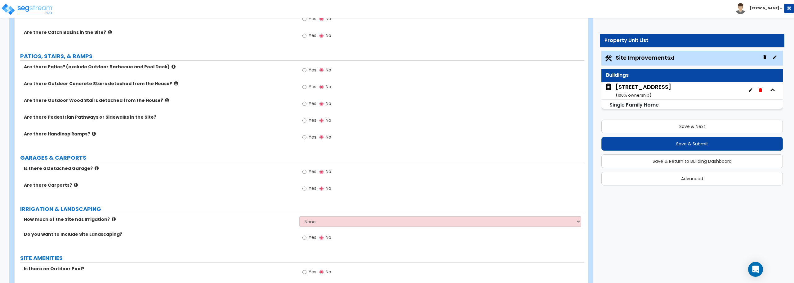
scroll to position [310, 0]
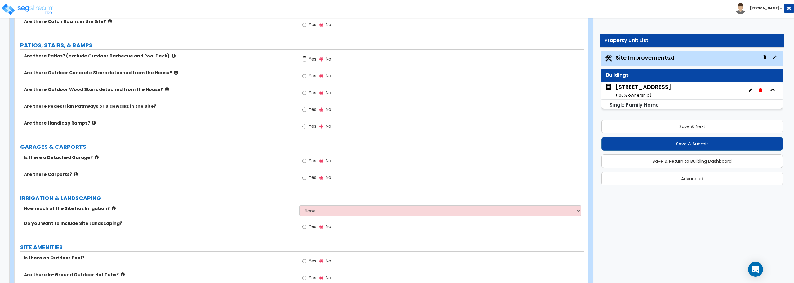
click at [305, 60] on input "Yes" at bounding box center [304, 59] width 4 height 7
radio input "true"
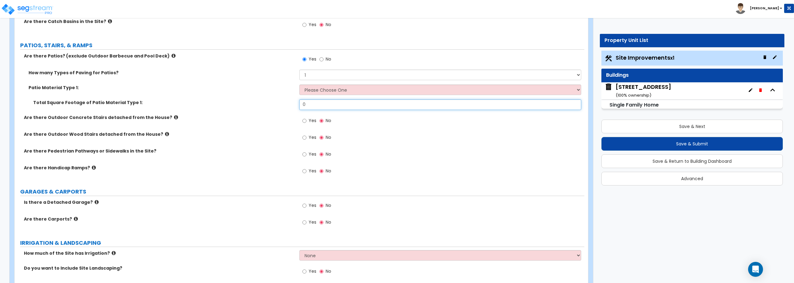
drag, startPoint x: 322, startPoint y: 107, endPoint x: 286, endPoint y: 108, distance: 35.7
click at [286, 108] on div "Total Square Footage of Patio Material Type 1: 0" at bounding box center [300, 106] width 570 height 15
type input "271"
click at [325, 90] on select "Please Choose One Bare Concrete Stamped Concrete Brick Pavers Stone Pavers Tile…" at bounding box center [440, 89] width 282 height 11
select select "1"
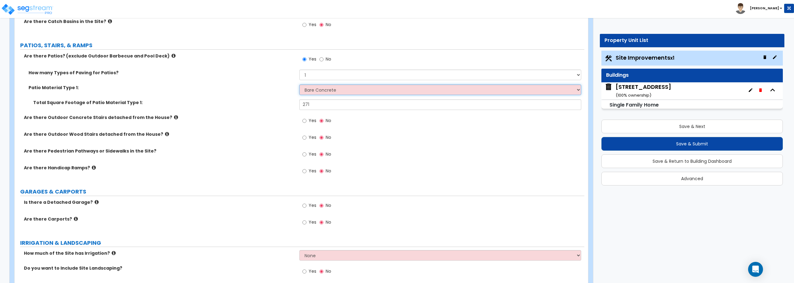
click at [299, 84] on select "Please Choose One Bare Concrete Stamped Concrete Brick Pavers Stone Pavers Tile…" at bounding box center [440, 89] width 282 height 11
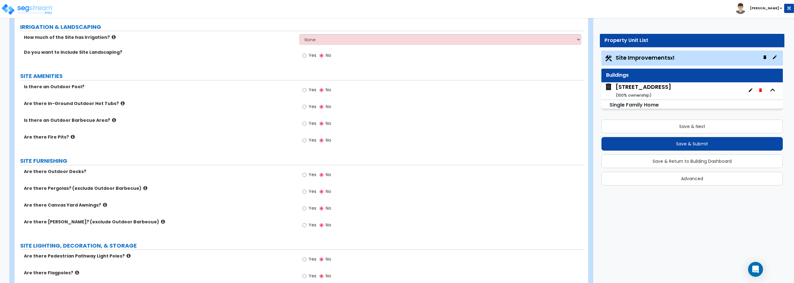
scroll to position [527, 0]
click at [319, 35] on select "None I want to Enter an Approximate Percentage I want to Enter the Square Foota…" at bounding box center [440, 38] width 282 height 11
select select "2"
click at [299, 33] on select "None I want to Enter an Approximate Percentage I want to Enter the Square Foota…" at bounding box center [440, 38] width 282 height 11
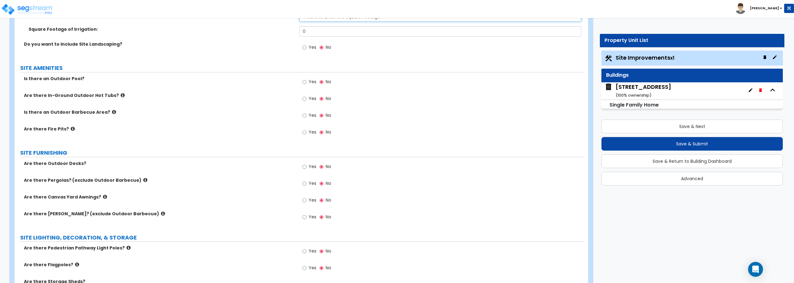
scroll to position [558, 0]
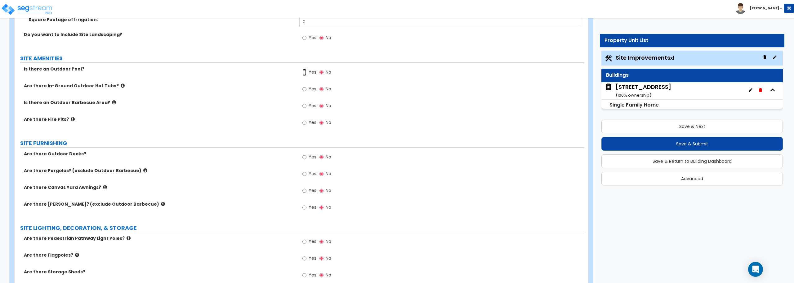
click at [305, 72] on input "Yes" at bounding box center [304, 72] width 4 height 7
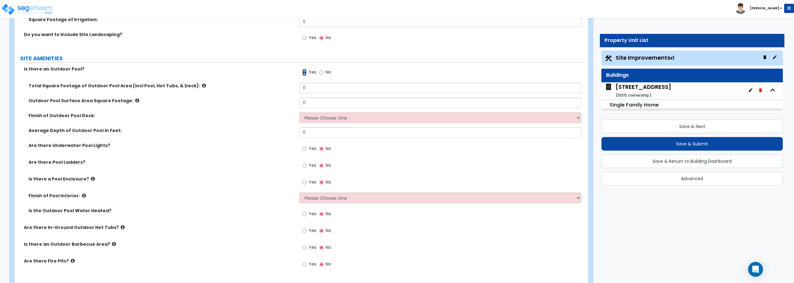
click at [305, 71] on input "Yes" at bounding box center [304, 72] width 4 height 7
click at [320, 72] on input "No" at bounding box center [321, 72] width 4 height 7
radio input "false"
radio input "true"
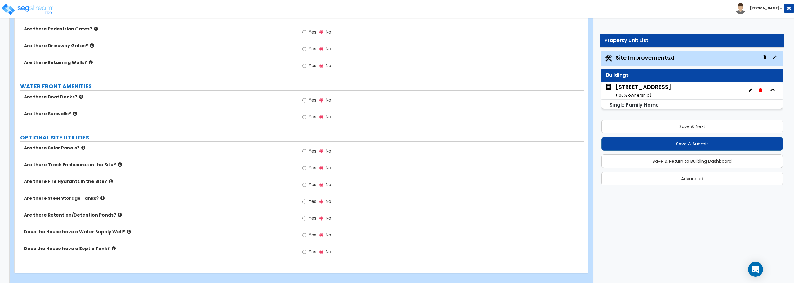
scroll to position [860, 0]
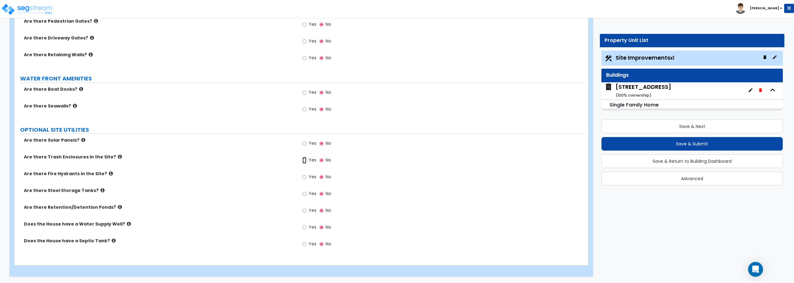
click at [304, 157] on input "Yes" at bounding box center [304, 160] width 4 height 7
radio input "true"
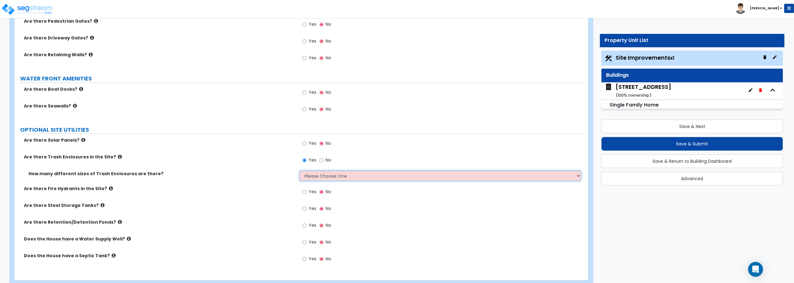
click at [322, 174] on select "Please Choose One 1 2 3" at bounding box center [440, 175] width 282 height 11
select select "1"
click at [299, 170] on select "Please Choose One 1 2 3" at bounding box center [440, 175] width 282 height 11
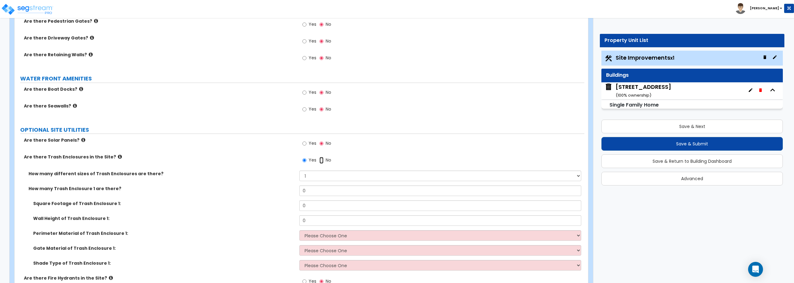
click at [320, 159] on input "No" at bounding box center [321, 160] width 4 height 7
radio input "false"
radio input "true"
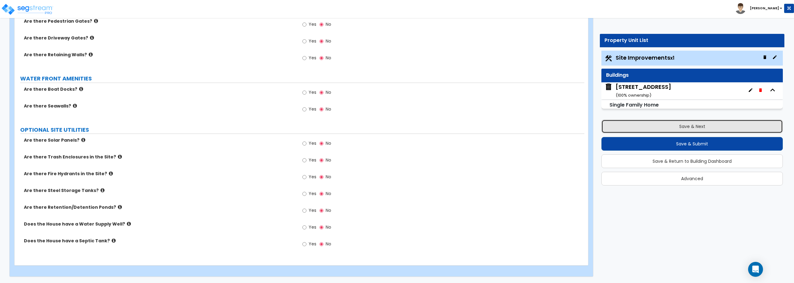
click at [692, 128] on button "Save & Next" at bounding box center [691, 126] width 181 height 14
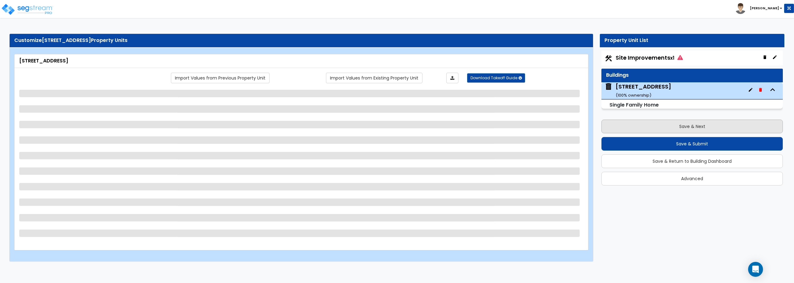
scroll to position [0, 0]
select select "1"
select select "3"
select select "7"
select select "3"
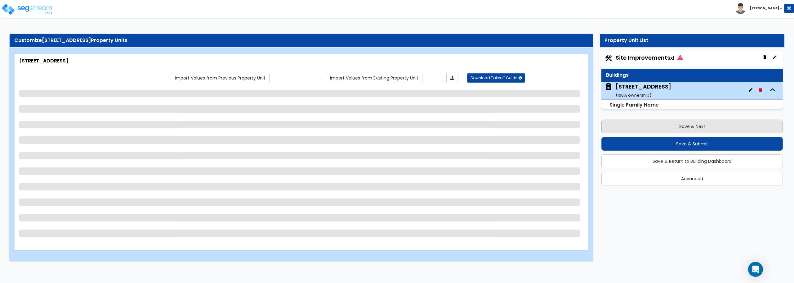
select select "2"
select select "1"
select select "2"
select select "1"
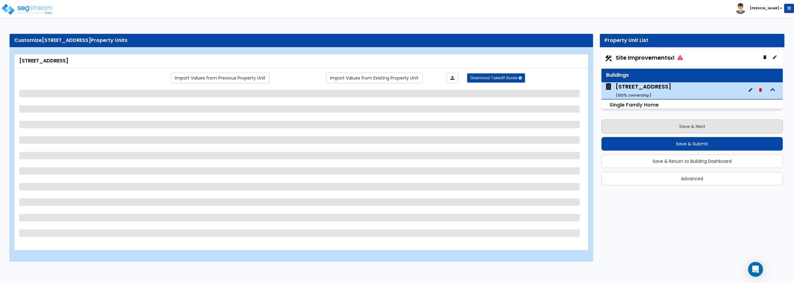
select select "1"
select select "7"
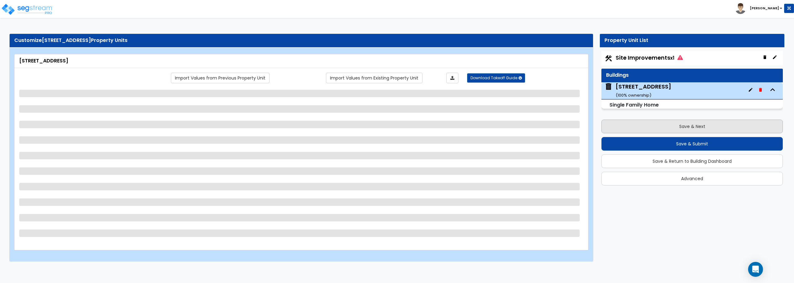
select select "7"
select select "1"
select select "3"
select select "1"
select select "3"
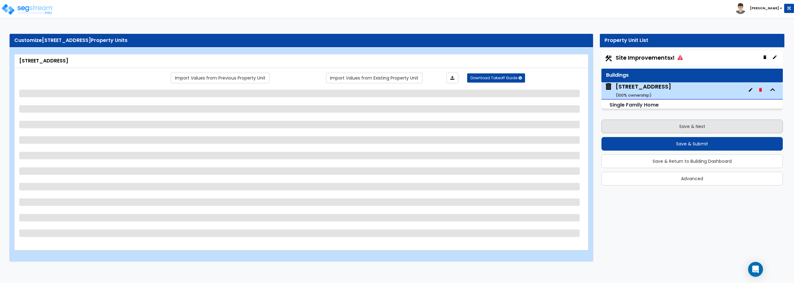
select select "1"
select select "4"
select select "1"
select select "2"
select select "1"
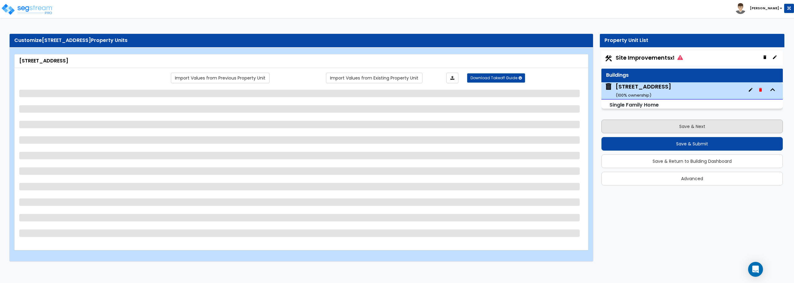
select select "2"
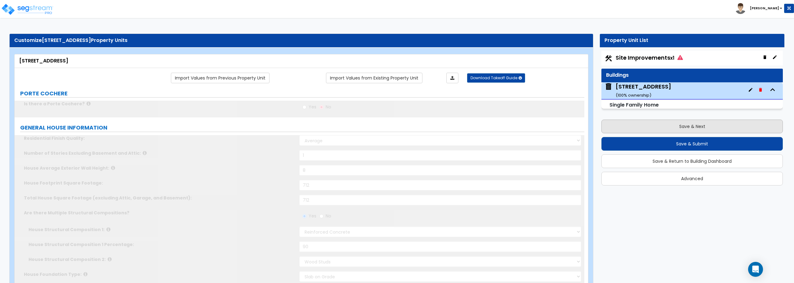
type input "1"
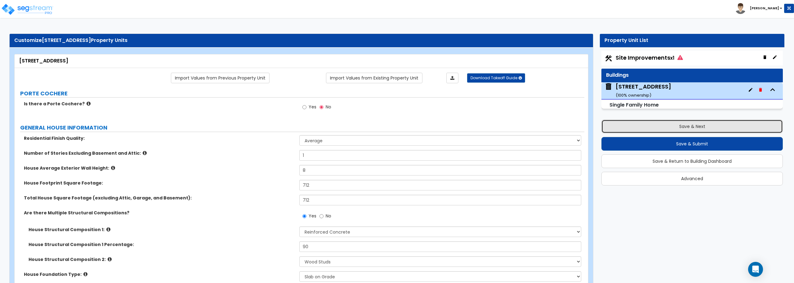
click at [692, 128] on button "Save & Next" at bounding box center [691, 126] width 181 height 14
select select "2"
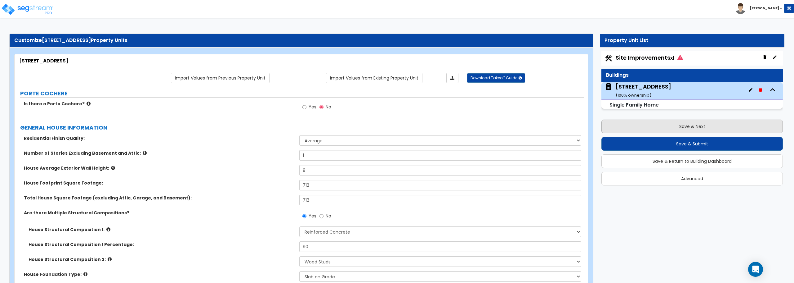
select select "2"
select select "1"
select select "2"
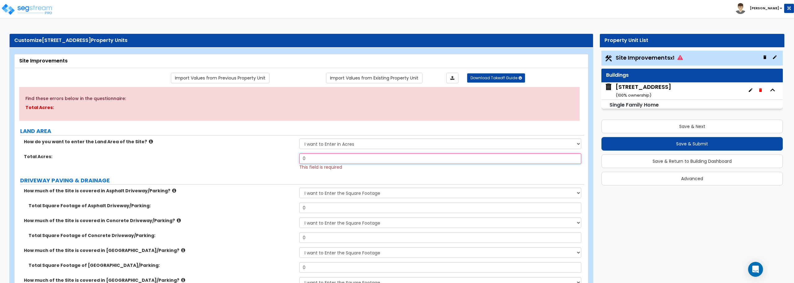
click at [351, 159] on input "0" at bounding box center [440, 158] width 282 height 11
click at [352, 148] on select "I want to Enter in Acres I want to Enter in Square Feet" at bounding box center [440, 143] width 282 height 11
select select "2"
click at [299, 138] on select "I want to Enter in Acres I want to Enter in Square Feet" at bounding box center [440, 143] width 282 height 11
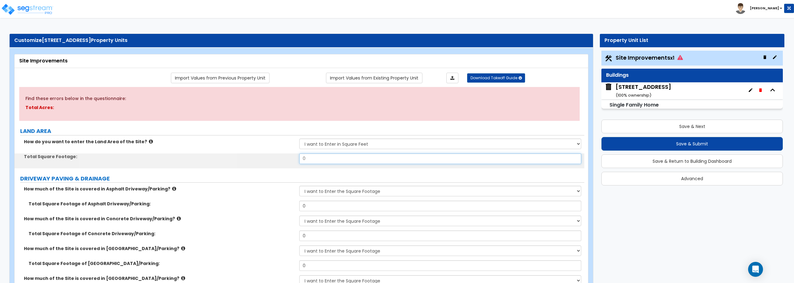
click at [348, 160] on input "0" at bounding box center [440, 158] width 282 height 11
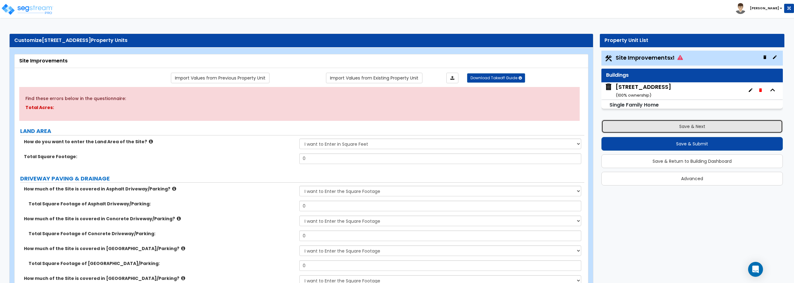
click at [690, 132] on button "Save & Next" at bounding box center [691, 126] width 181 height 14
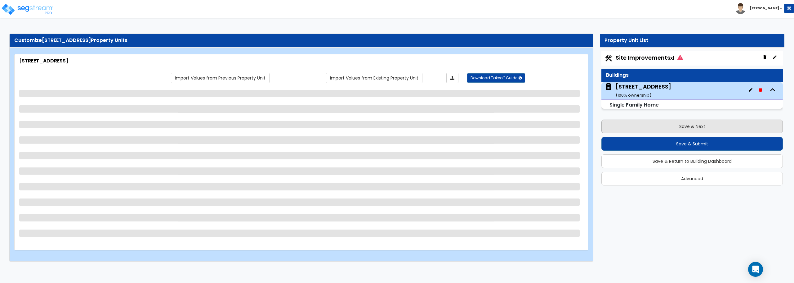
select select "1"
select select "3"
select select "7"
select select "3"
select select "2"
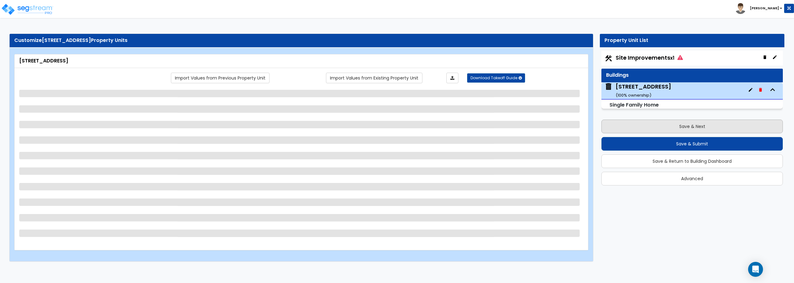
select select "1"
select select "2"
select select "1"
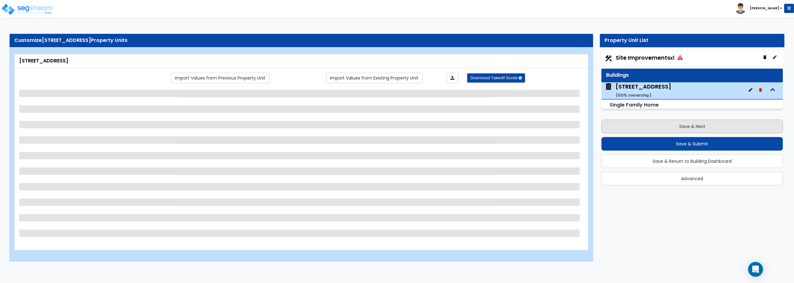
select select "1"
select select "7"
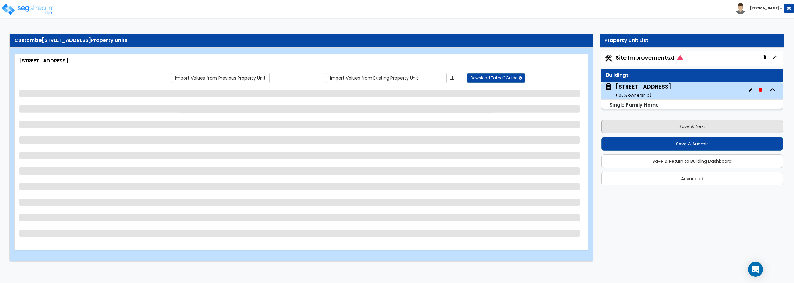
select select "1"
select select "3"
select select "1"
select select "3"
select select "1"
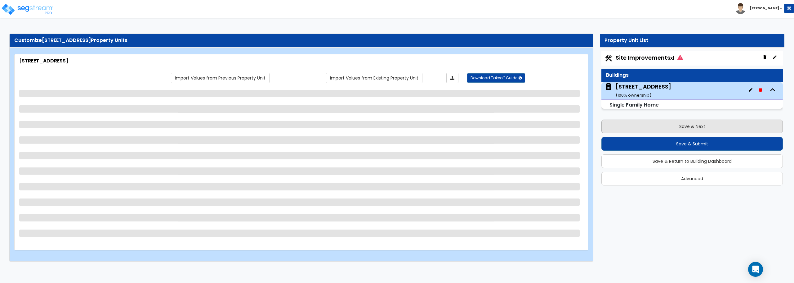
select select "4"
select select "1"
select select "2"
select select "1"
select select "2"
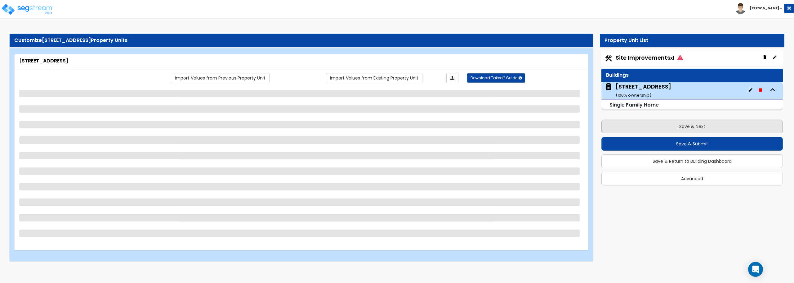
select select "2"
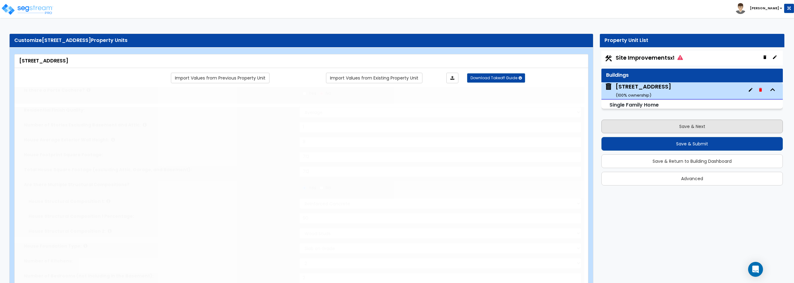
type input "1"
